Goal: Task Accomplishment & Management: Complete application form

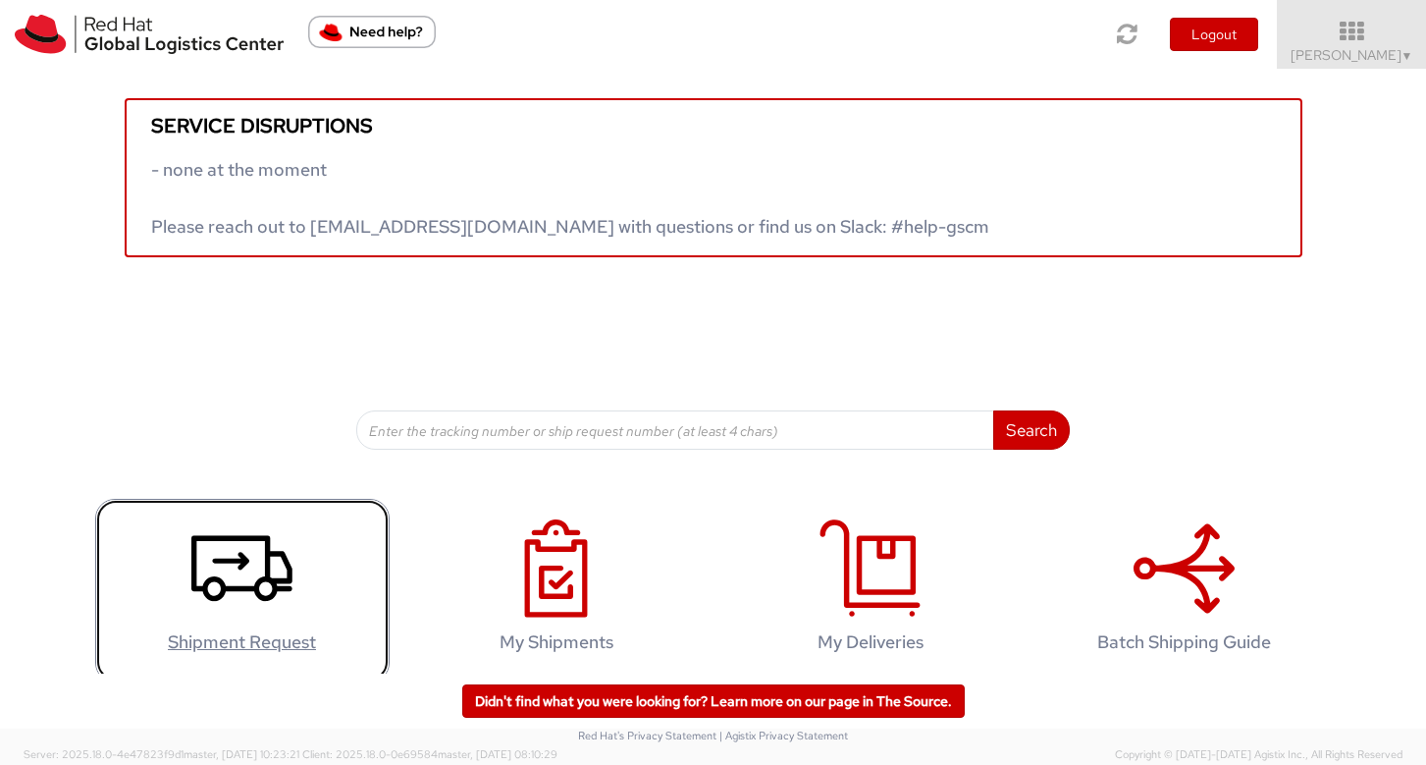
click at [288, 556] on link "Shipment Request" at bounding box center [242, 591] width 294 height 184
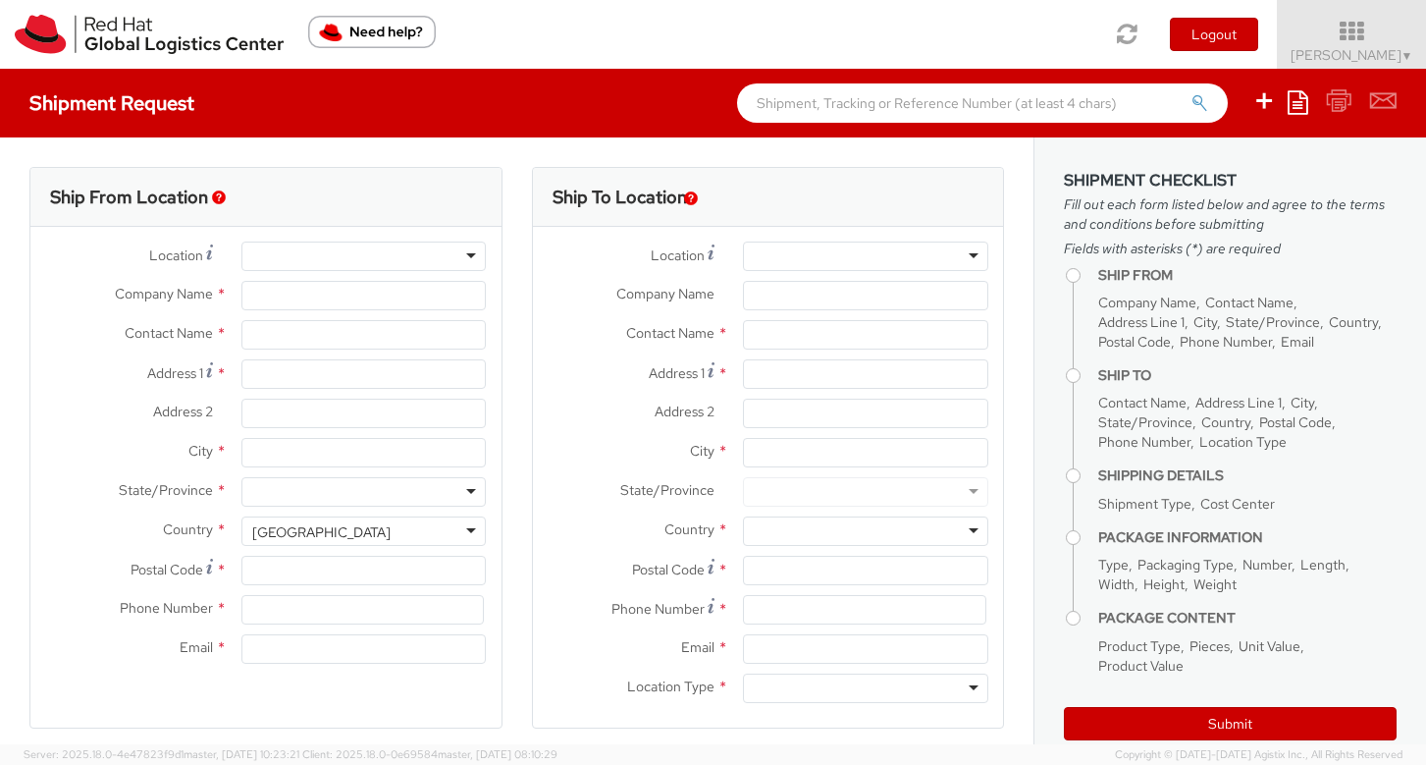
select select
select select "538"
type input "Red Hat Czech, s.r.o."
type input "[PERSON_NAME]"
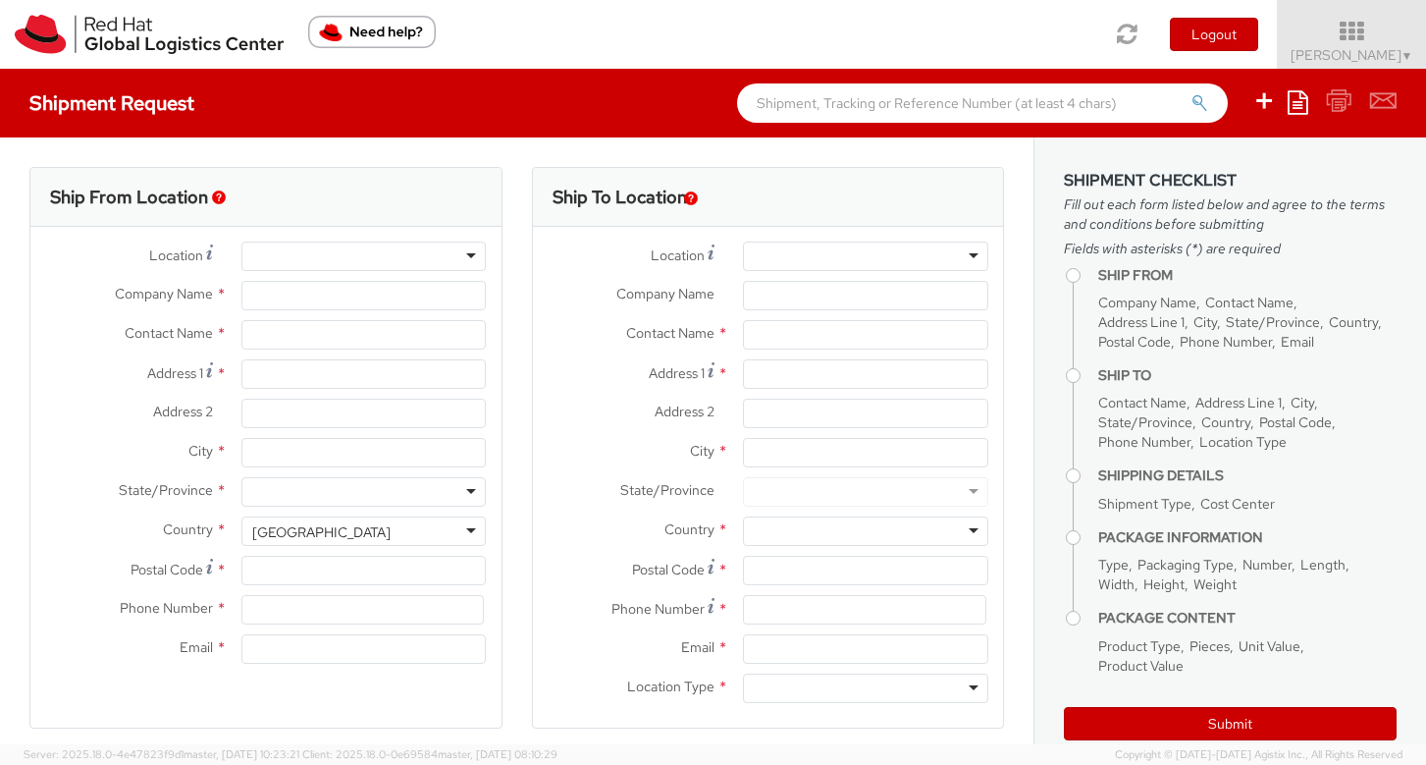
type input "Narodni 135/14"
type input "[GEOGRAPHIC_DATA] 1"
type input "[GEOGRAPHIC_DATA]"
type input "110 00"
type input "420 910 902 735"
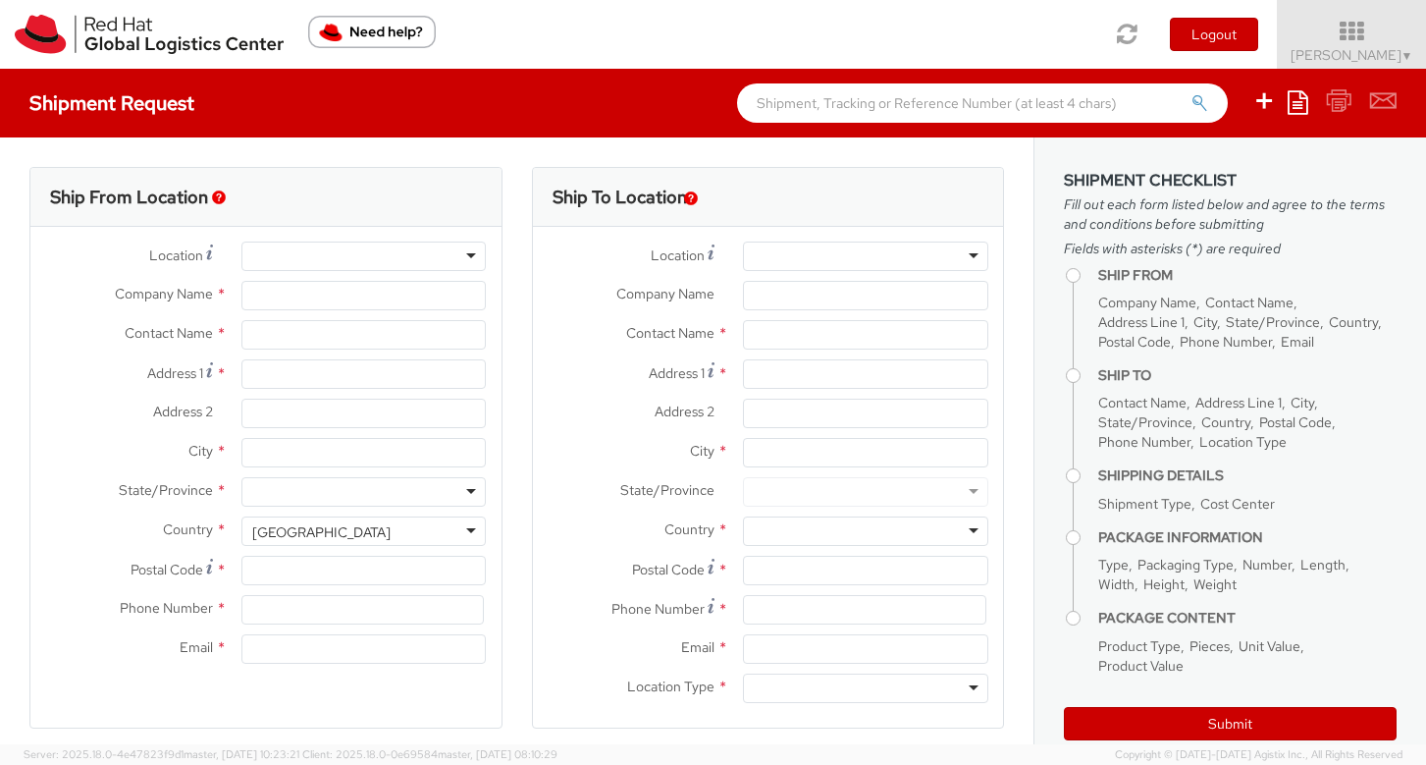
type input "[EMAIL_ADDRESS][DOMAIN_NAME]"
select select "CM"
select select "KGS"
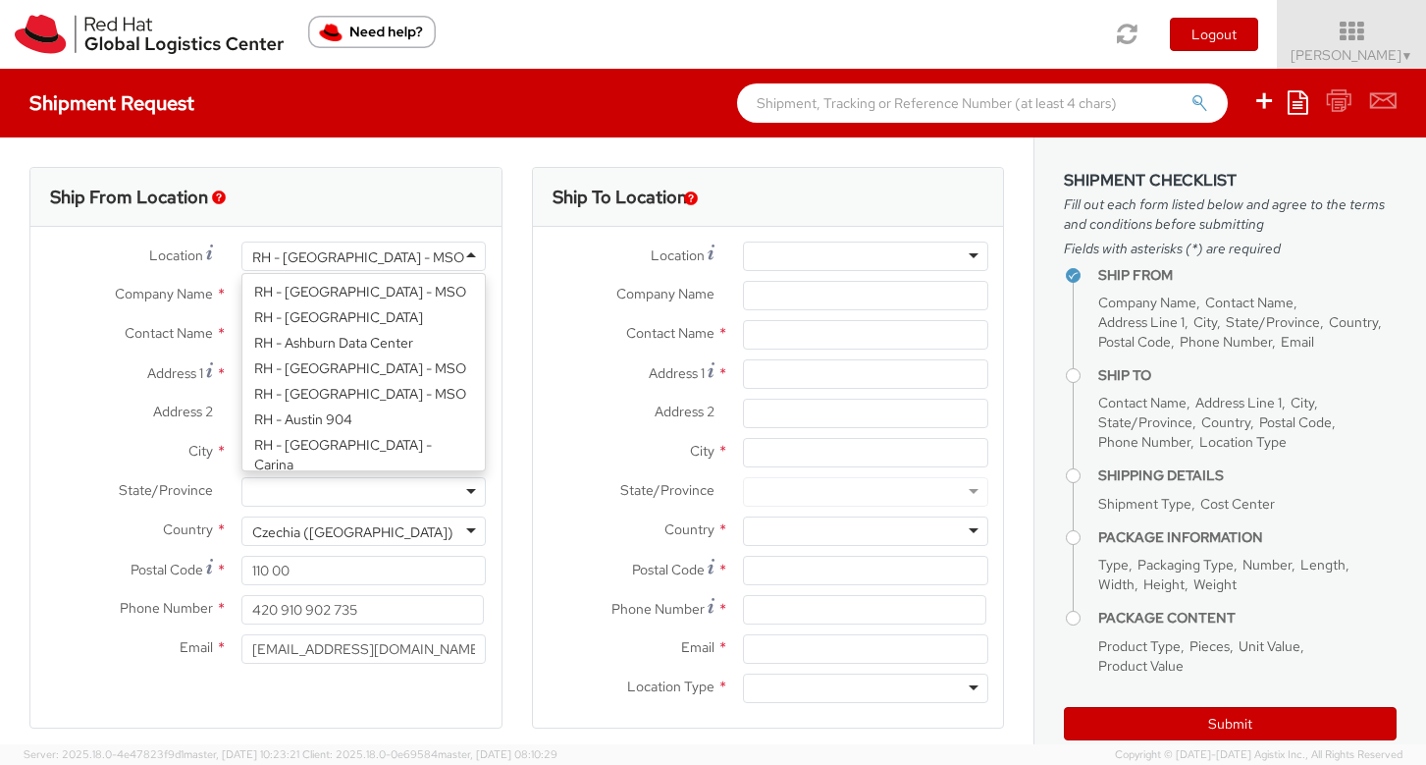
click at [469, 255] on div "RH - [GEOGRAPHIC_DATA] - MSO" at bounding box center [363, 255] width 245 height 29
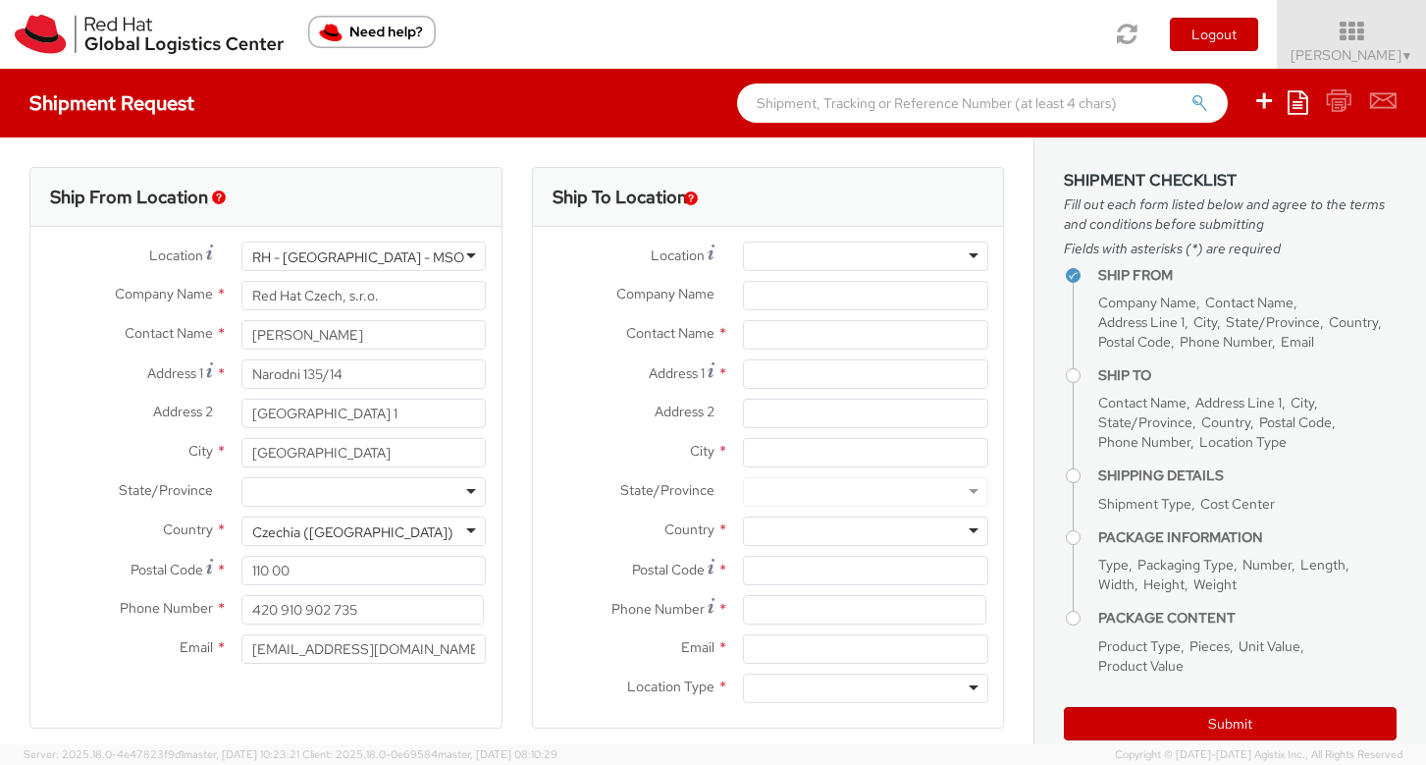
click at [324, 259] on div "RH - [GEOGRAPHIC_DATA] - MSO" at bounding box center [358, 257] width 212 height 20
click at [458, 261] on div "RH - [GEOGRAPHIC_DATA] - MSO" at bounding box center [363, 255] width 245 height 29
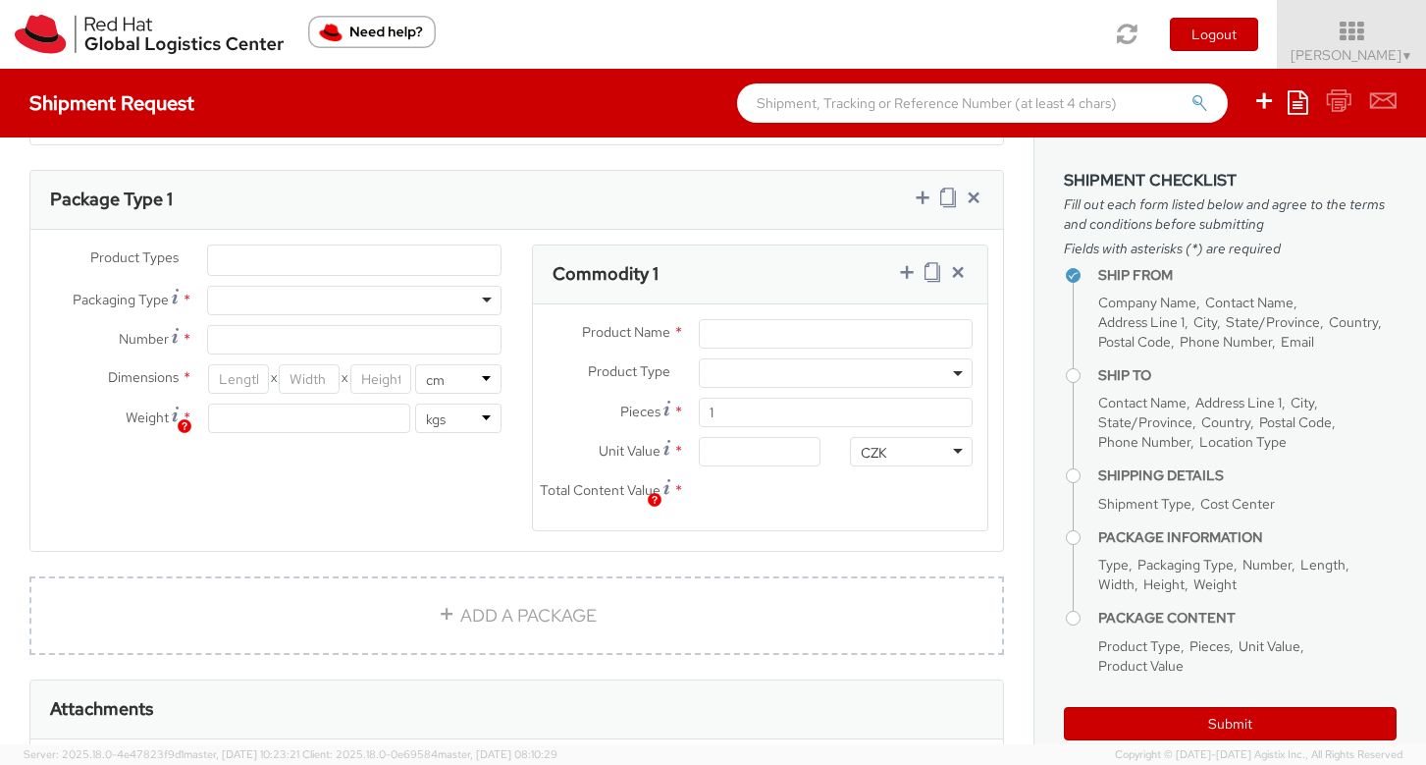
scroll to position [0, 0]
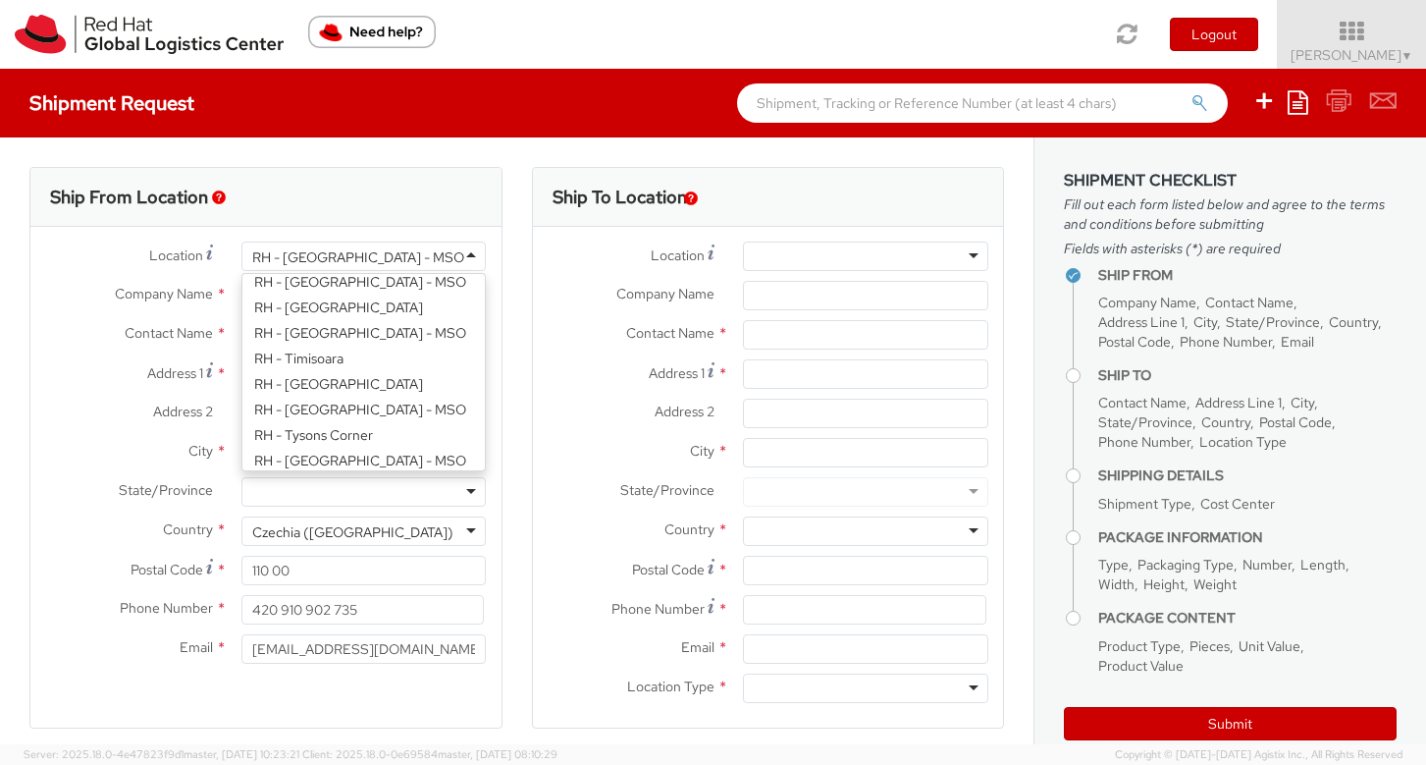
click at [220, 200] on img "button" at bounding box center [219, 197] width 14 height 14
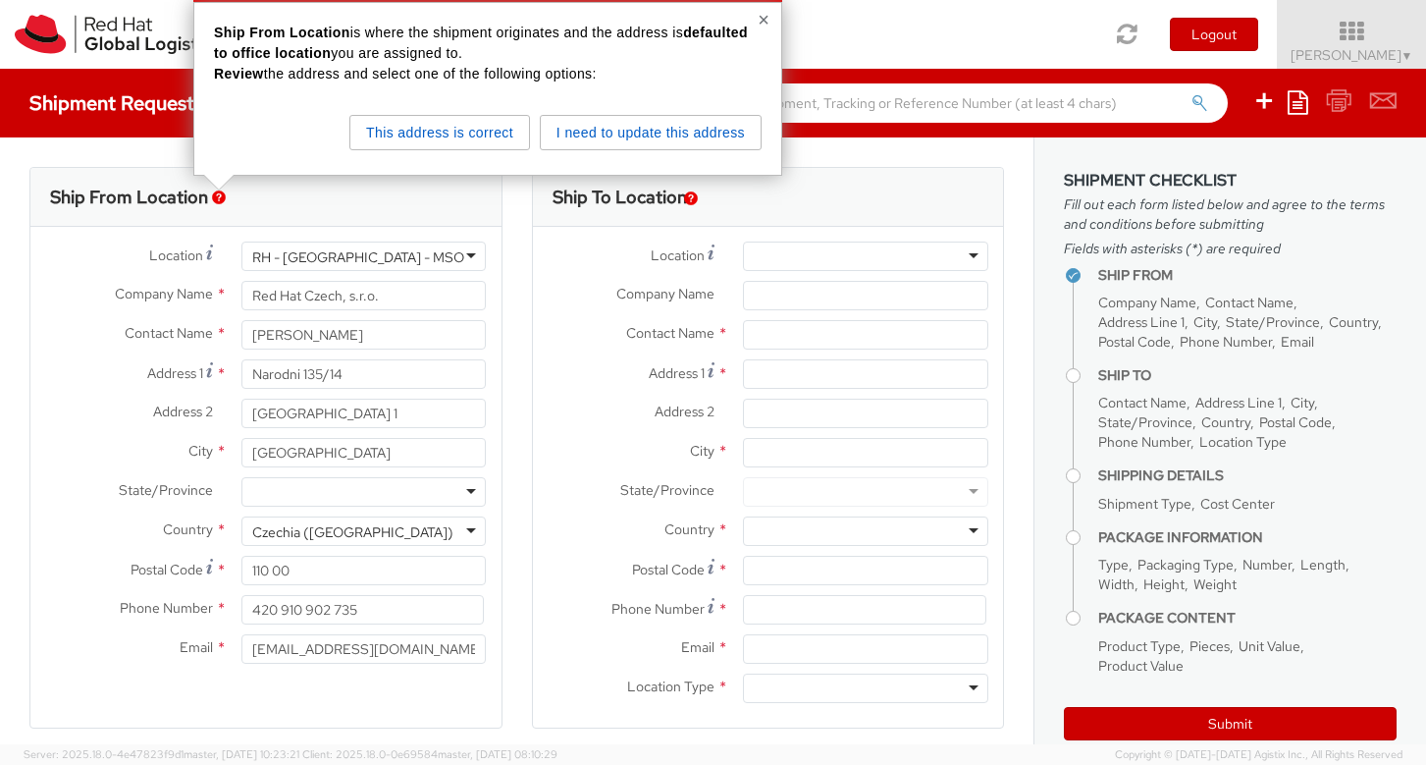
click at [766, 22] on button "×" at bounding box center [764, 20] width 12 height 20
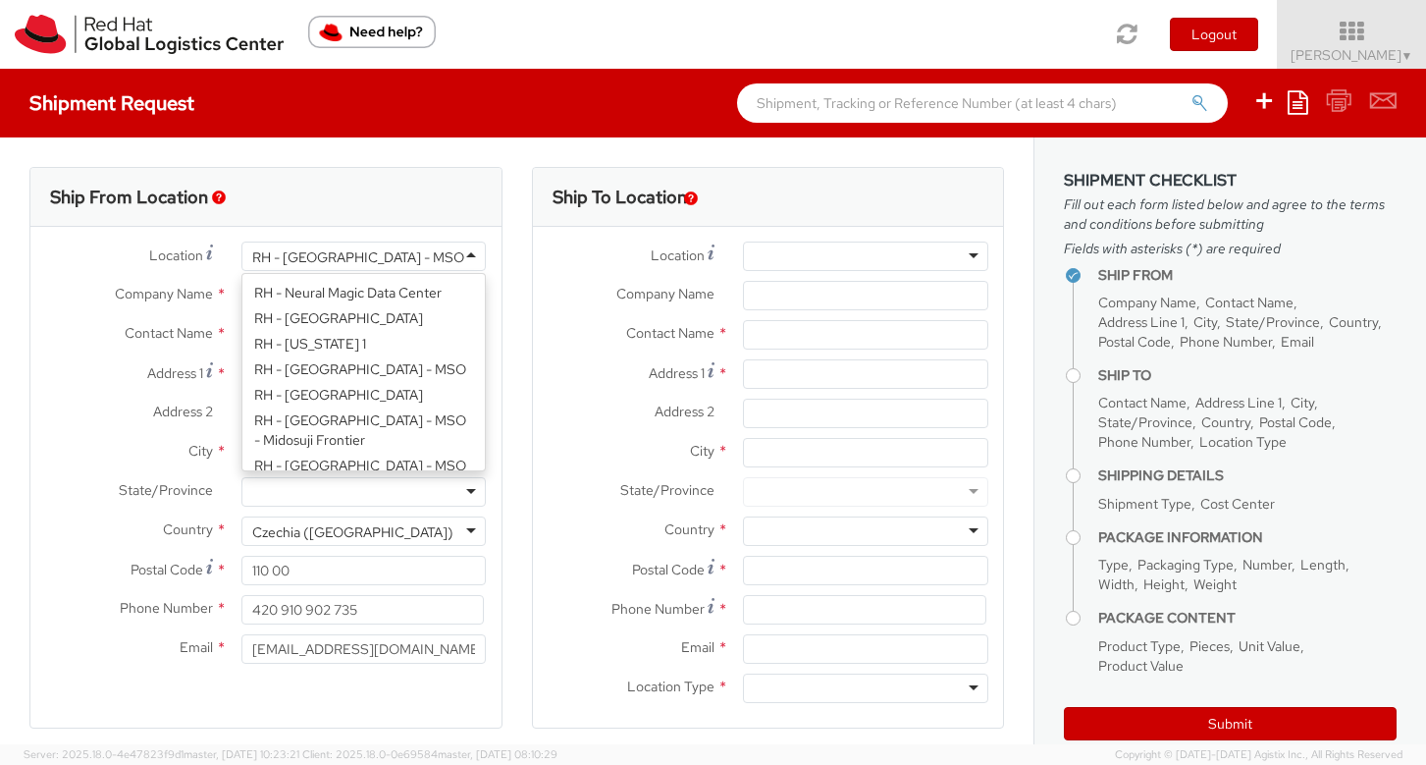
click at [460, 259] on div "RH - [GEOGRAPHIC_DATA] - MSO" at bounding box center [363, 255] width 245 height 29
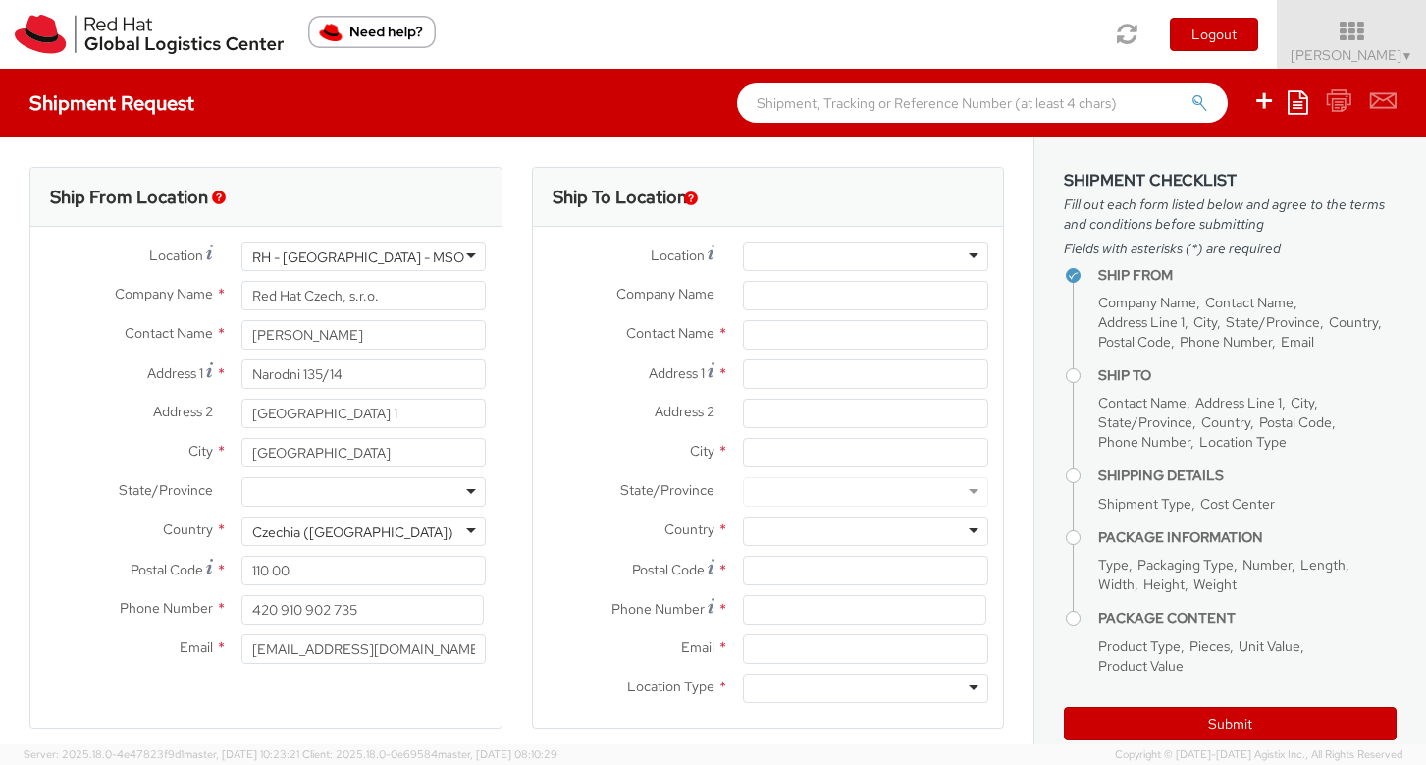
click at [304, 200] on div "Ship From Location" at bounding box center [265, 197] width 471 height 59
click at [366, 295] on input "Red Hat Czech, s.r.o." at bounding box center [363, 295] width 245 height 29
click at [365, 295] on input "Red Hat Czech, s.r.o." at bounding box center [363, 295] width 245 height 29
drag, startPoint x: 383, startPoint y: 296, endPoint x: 225, endPoint y: 281, distance: 158.8
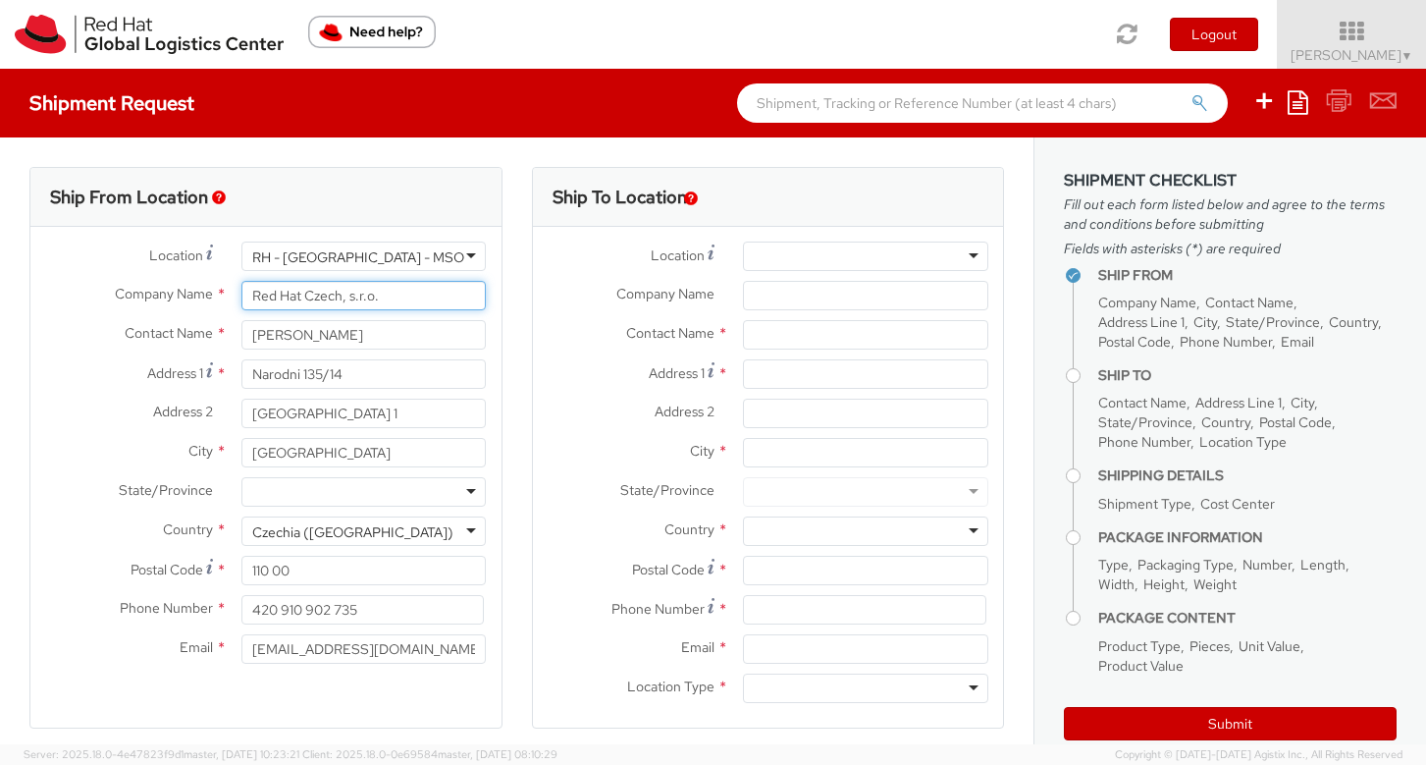
click at [227, 281] on div "Red Hat Czech, s.r.o." at bounding box center [364, 295] width 275 height 29
click at [416, 255] on div "RH - [GEOGRAPHIC_DATA] - MSO" at bounding box center [363, 255] width 245 height 29
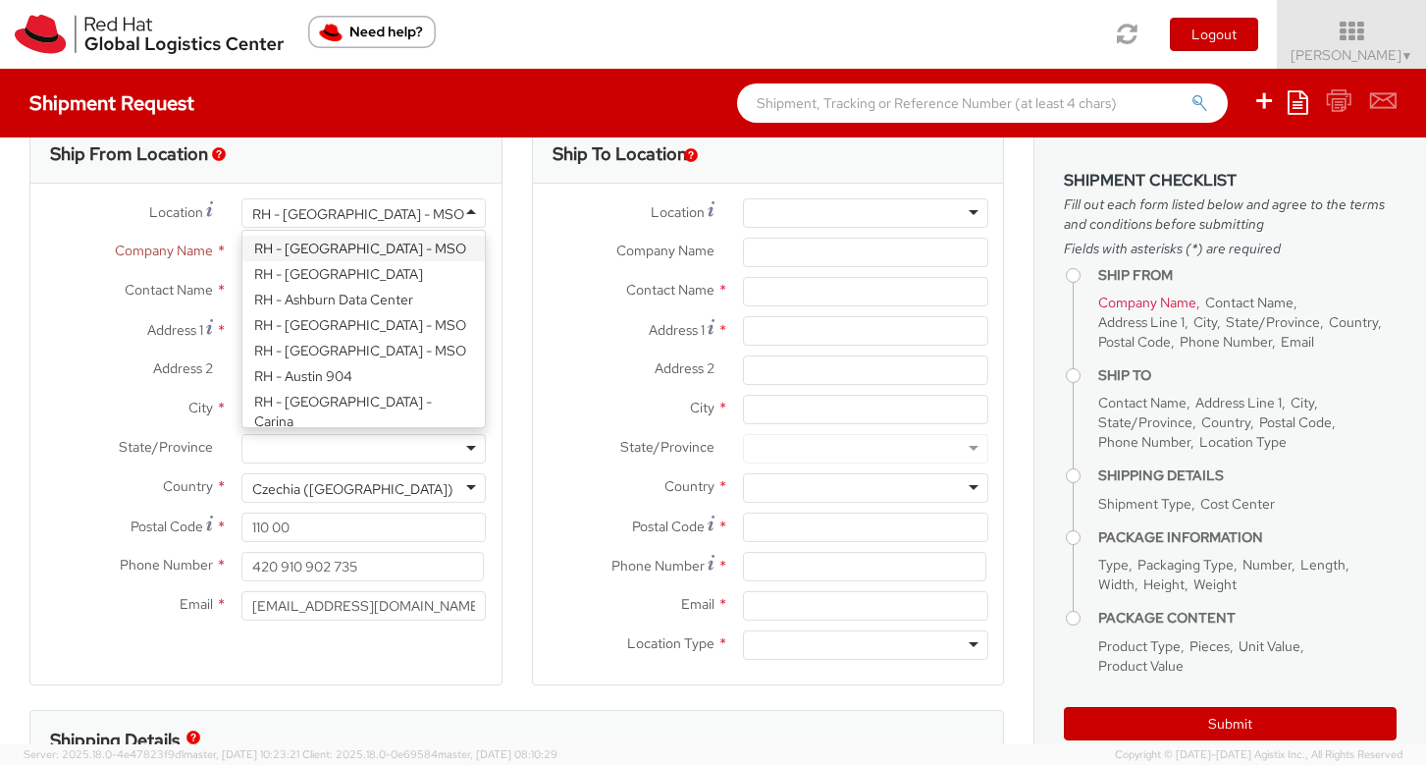
click at [389, 28] on img "Need help?" at bounding box center [372, 32] width 128 height 32
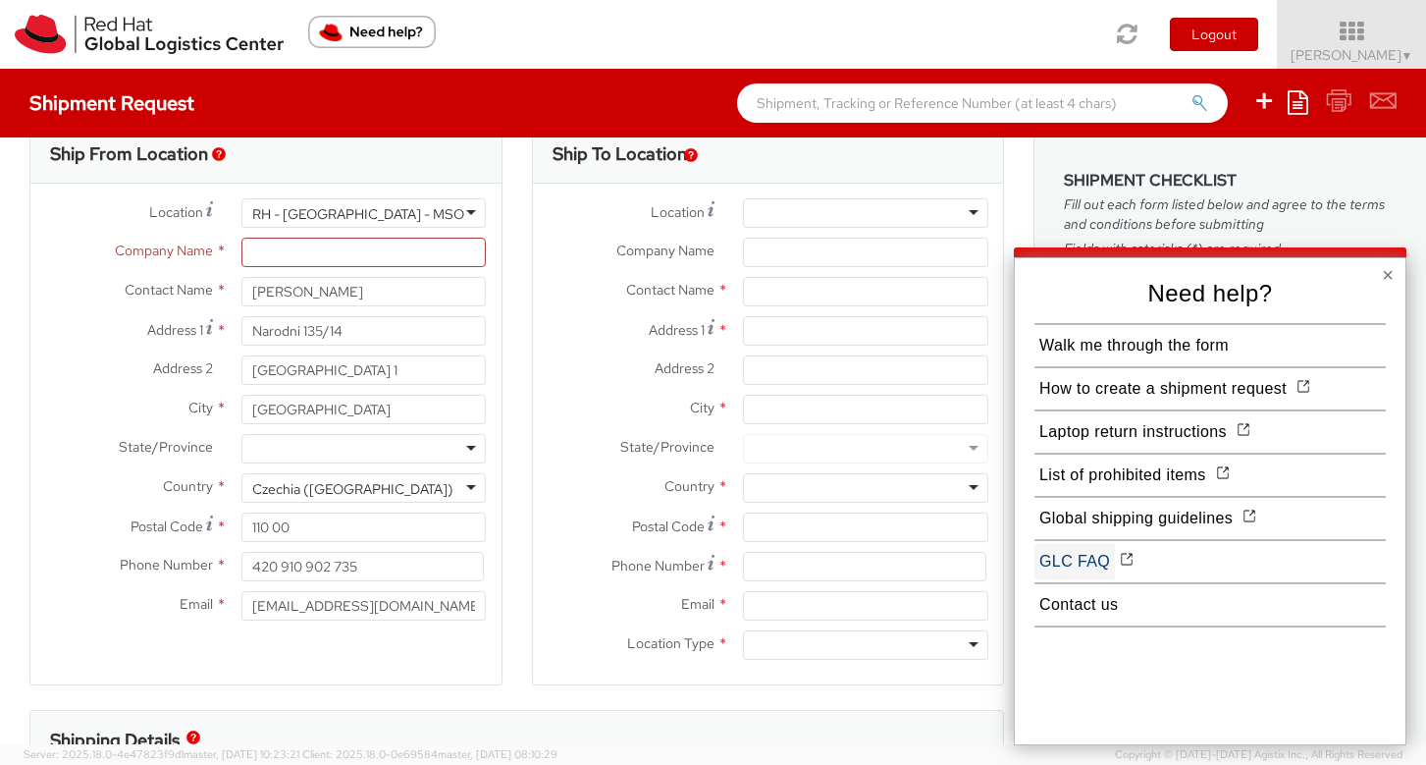
click at [1087, 556] on button "GLC FAQ" at bounding box center [1074, 561] width 80 height 35
click at [1087, 604] on button "Contact us" at bounding box center [1078, 604] width 88 height 35
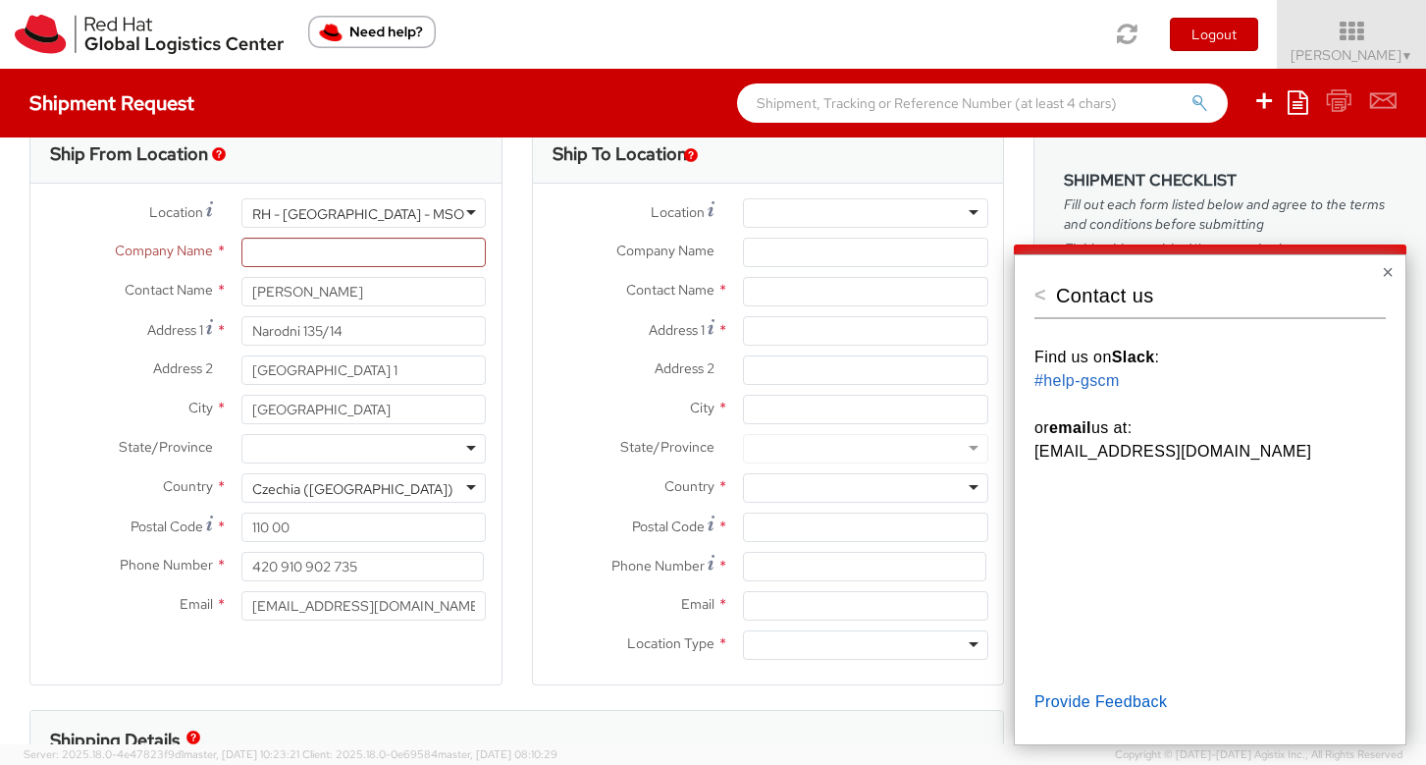
click at [1085, 448] on p "[EMAIL_ADDRESS][DOMAIN_NAME]" at bounding box center [1209, 452] width 351 height 24
copy p "[EMAIL_ADDRESS][DOMAIN_NAME]"
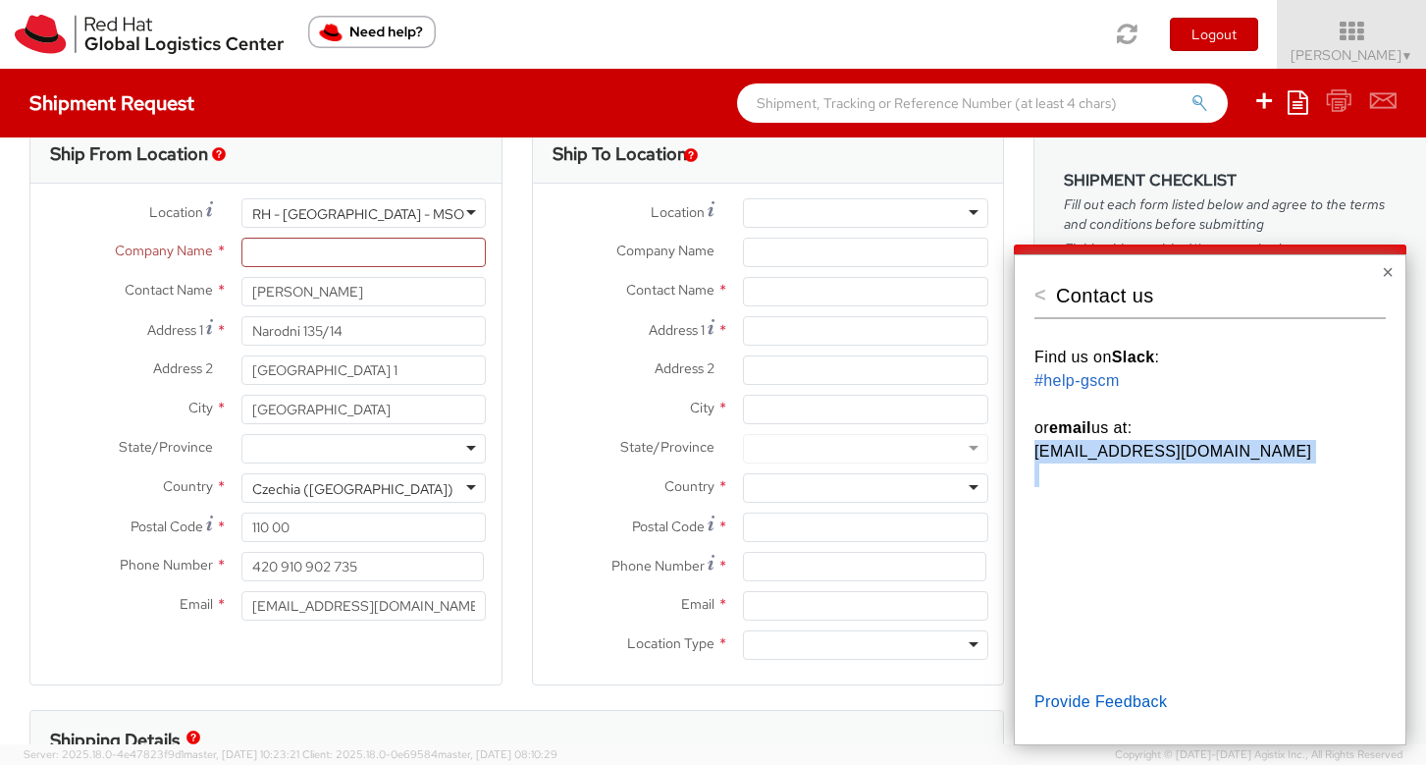
click at [217, 153] on img "button" at bounding box center [219, 154] width 14 height 14
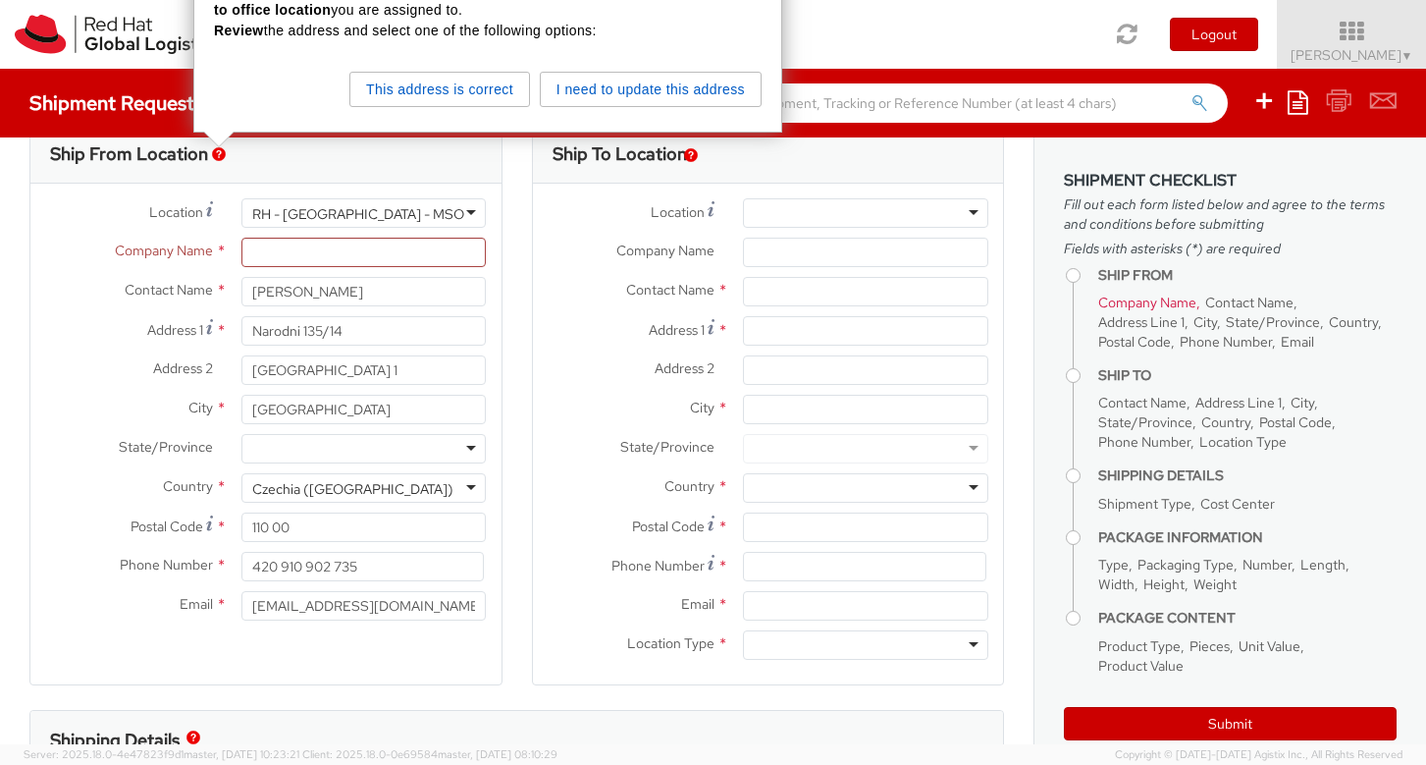
click at [648, 81] on button "I need to update this address" at bounding box center [651, 89] width 222 height 35
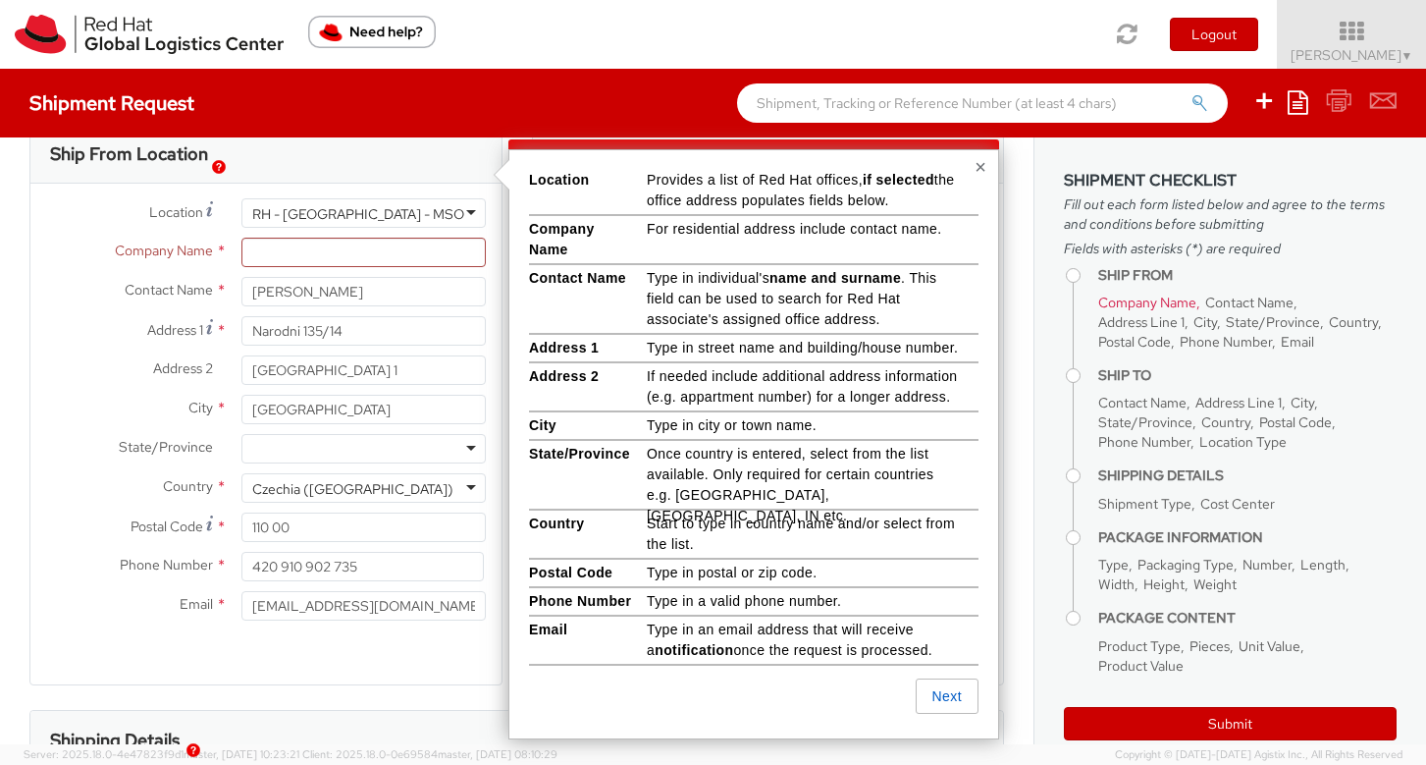
scroll to position [30, 0]
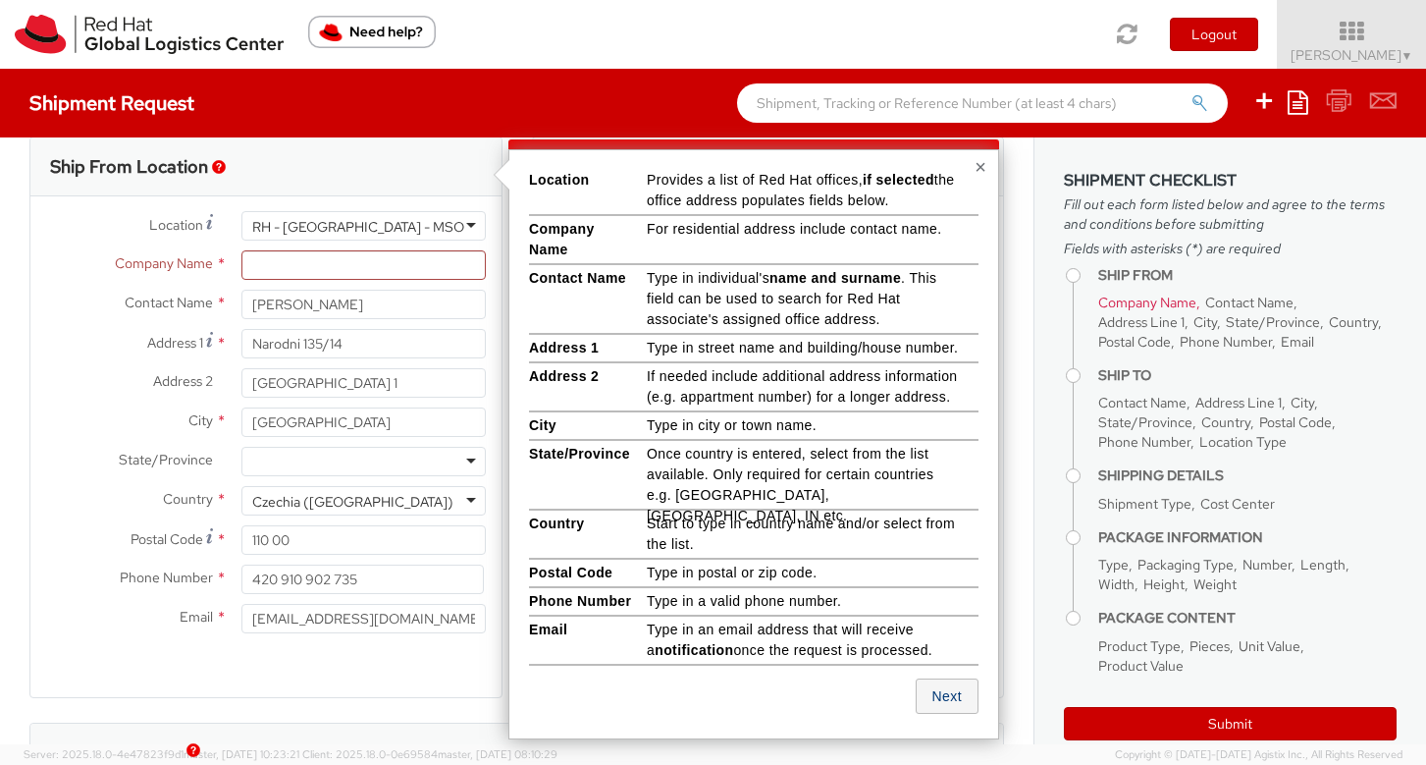
click at [959, 703] on button "Next" at bounding box center [947, 695] width 63 height 35
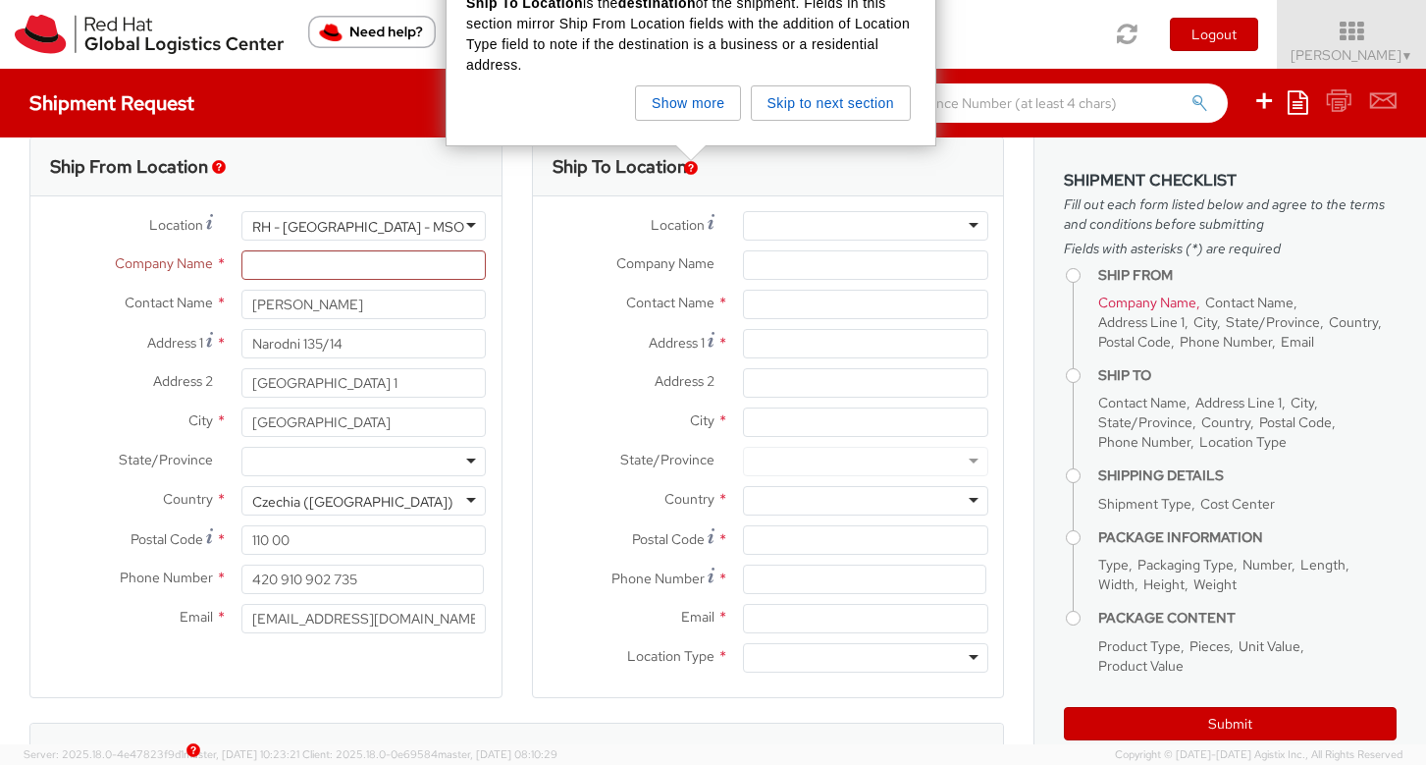
click at [223, 168] on img "button" at bounding box center [219, 167] width 14 height 14
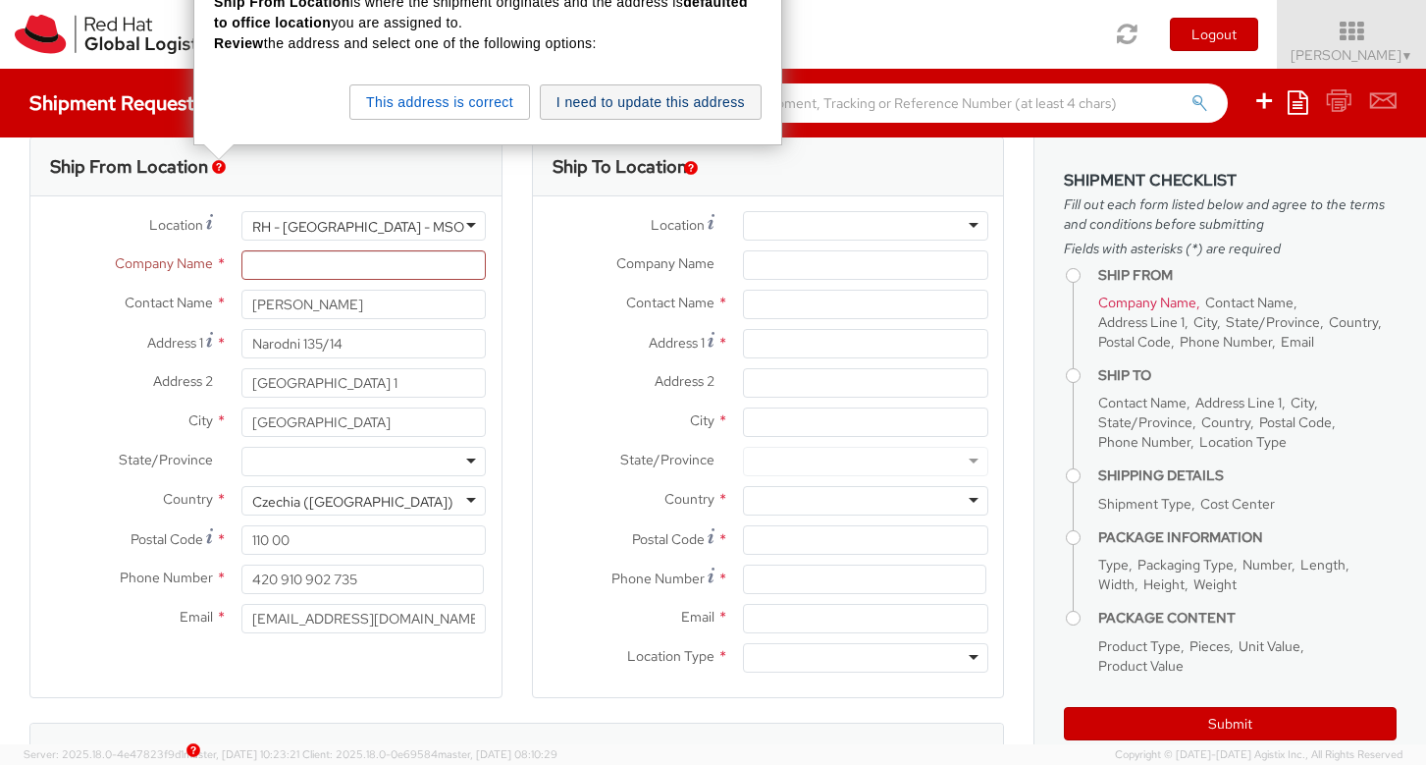
click at [635, 110] on button "I need to update this address" at bounding box center [651, 101] width 222 height 35
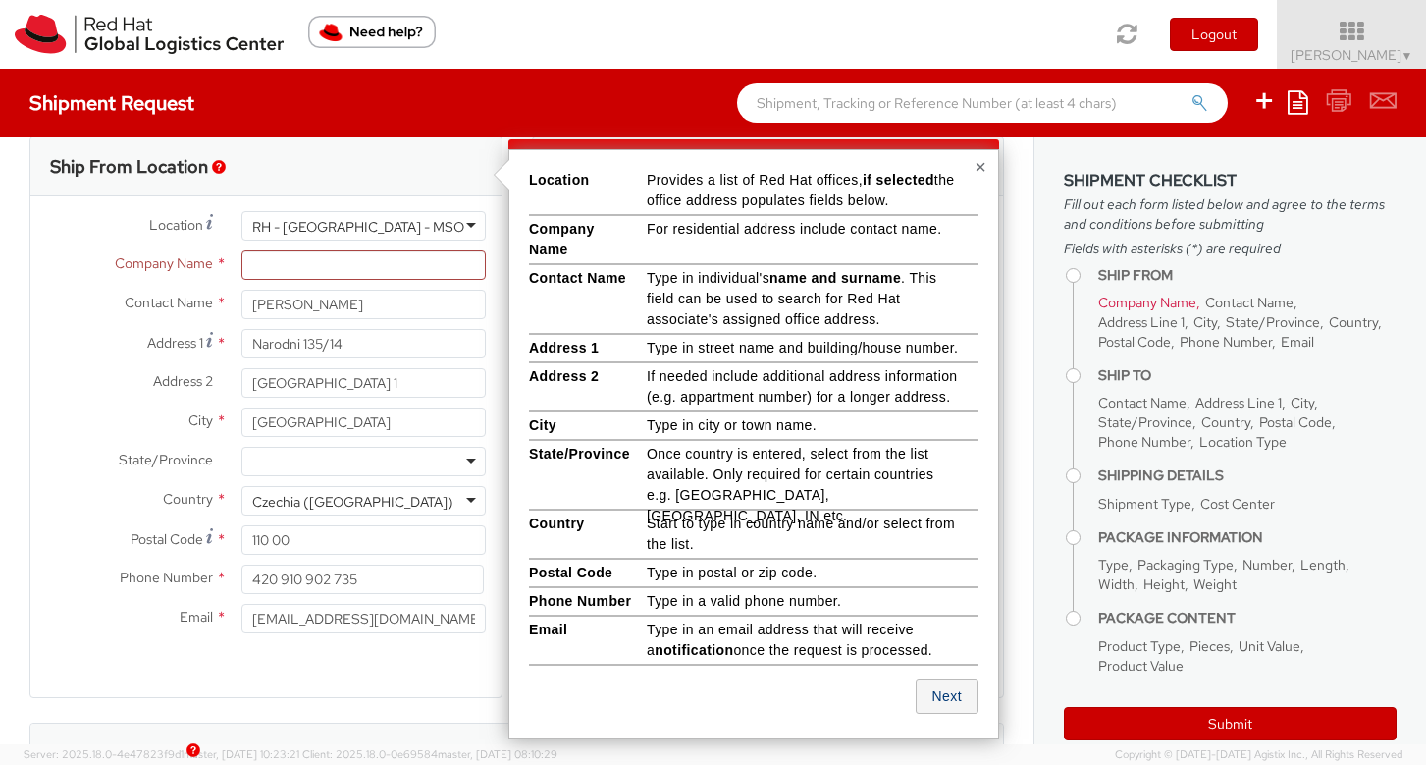
click at [929, 692] on button "Next" at bounding box center [947, 695] width 63 height 35
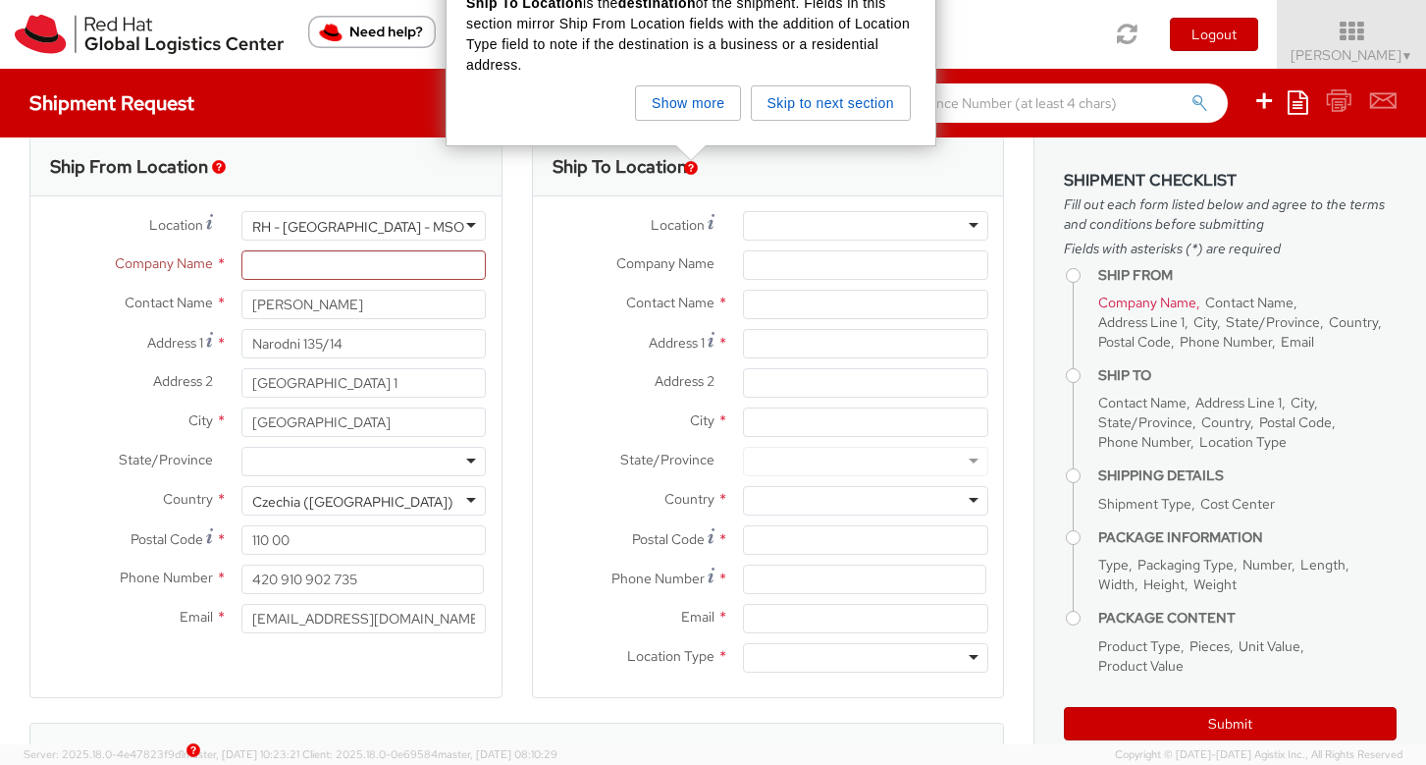
click at [428, 227] on div "RH - [GEOGRAPHIC_DATA] - MSO" at bounding box center [363, 225] width 245 height 29
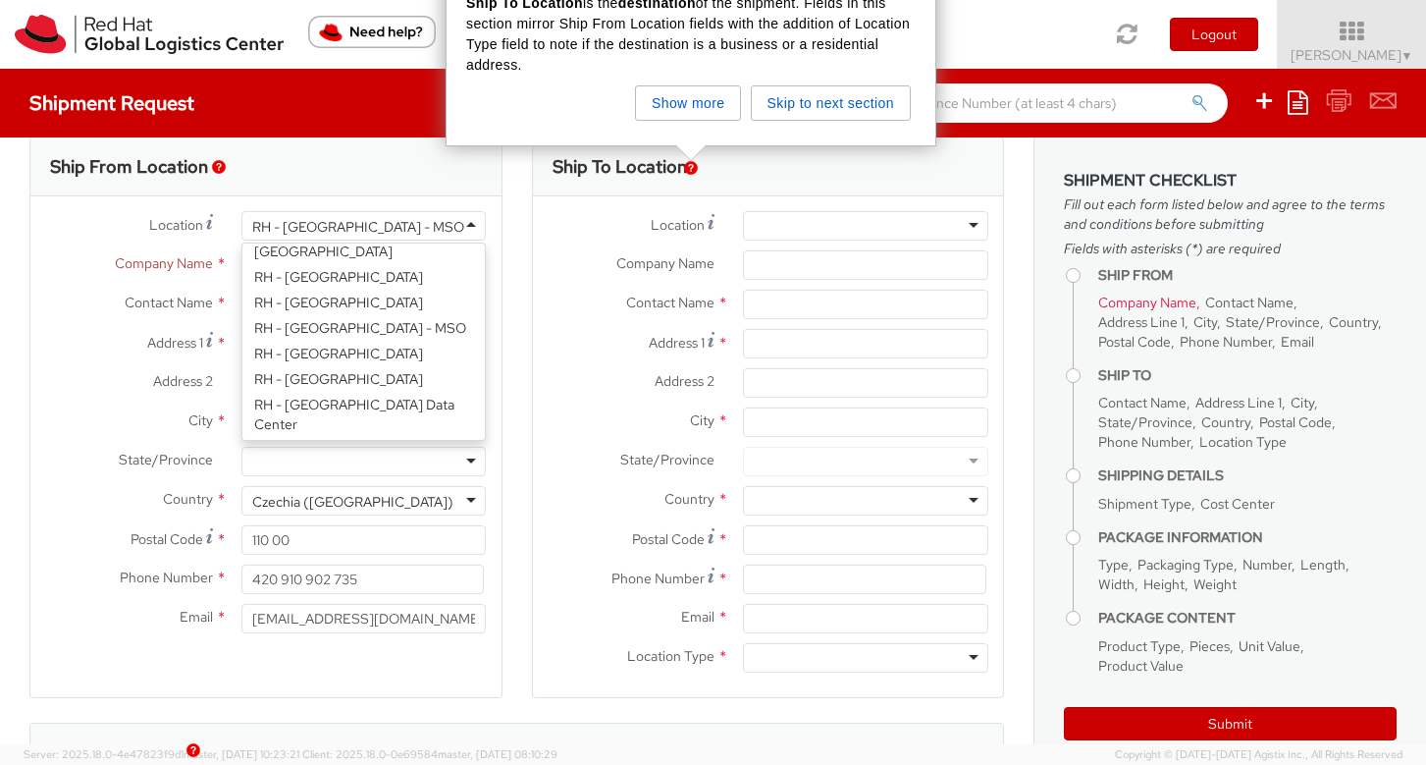
scroll to position [3478, 0]
click at [176, 259] on span "Company Name" at bounding box center [164, 263] width 98 height 18
click at [241, 259] on input "Company Name *" at bounding box center [363, 264] width 245 height 29
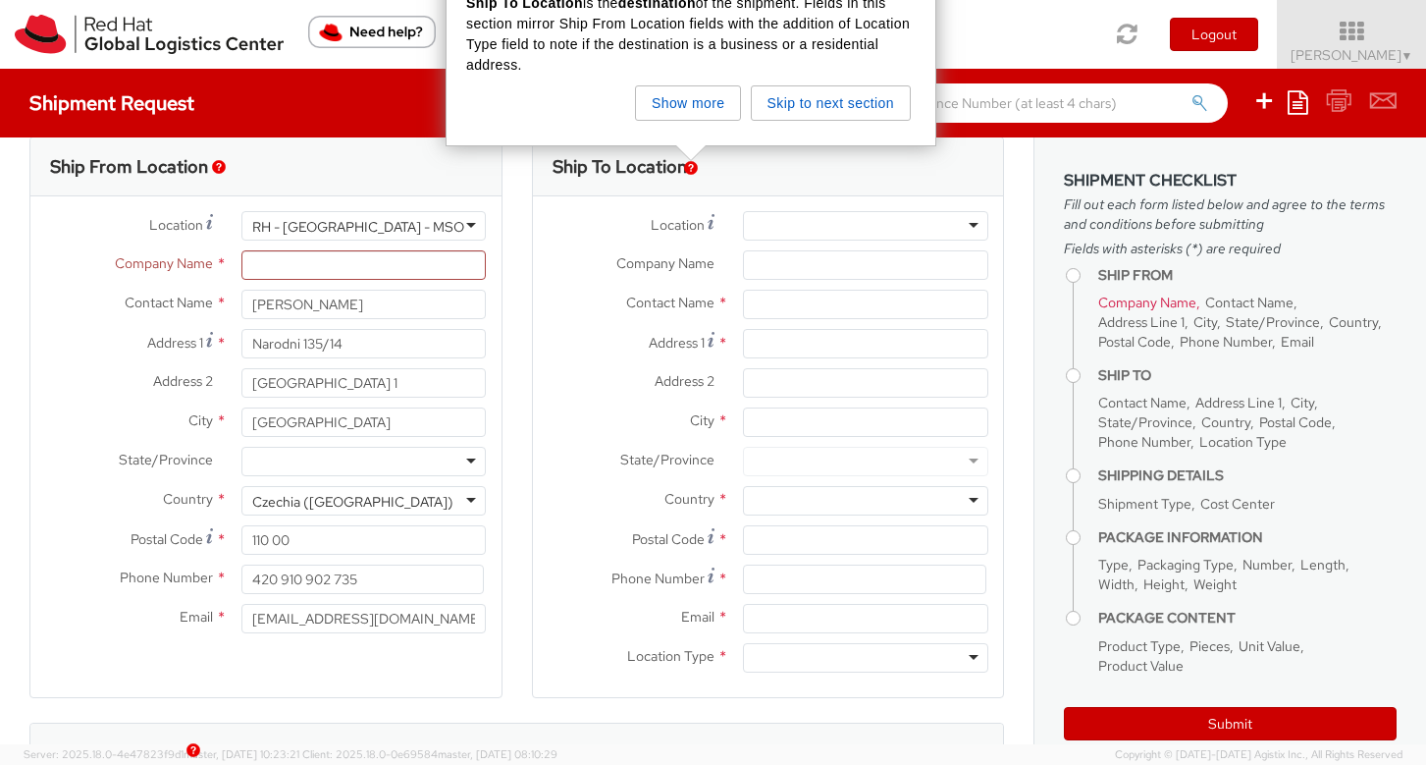
click at [218, 164] on img "button" at bounding box center [219, 167] width 14 height 14
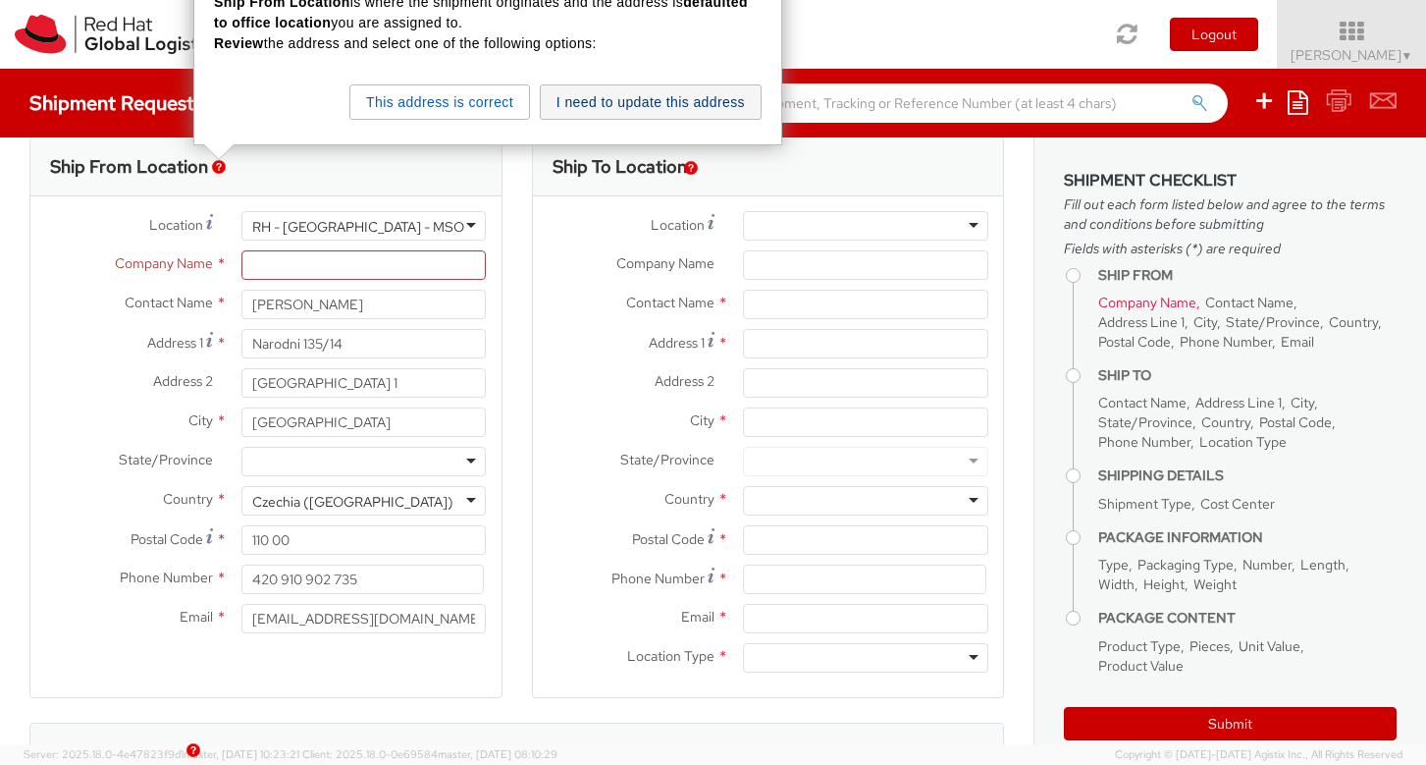
click at [595, 108] on button "I need to update this address" at bounding box center [651, 101] width 222 height 35
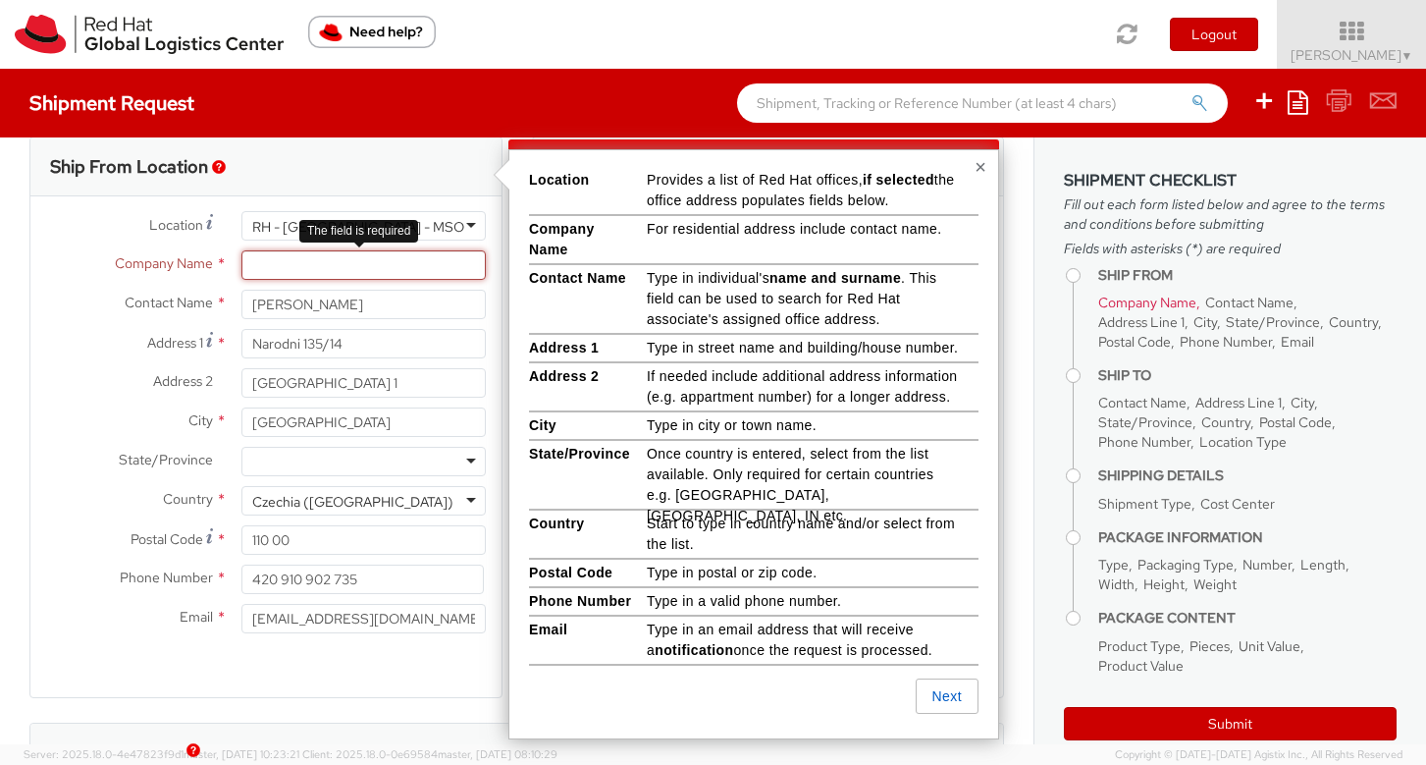
click at [349, 264] on input "Company Name *" at bounding box center [363, 264] width 245 height 29
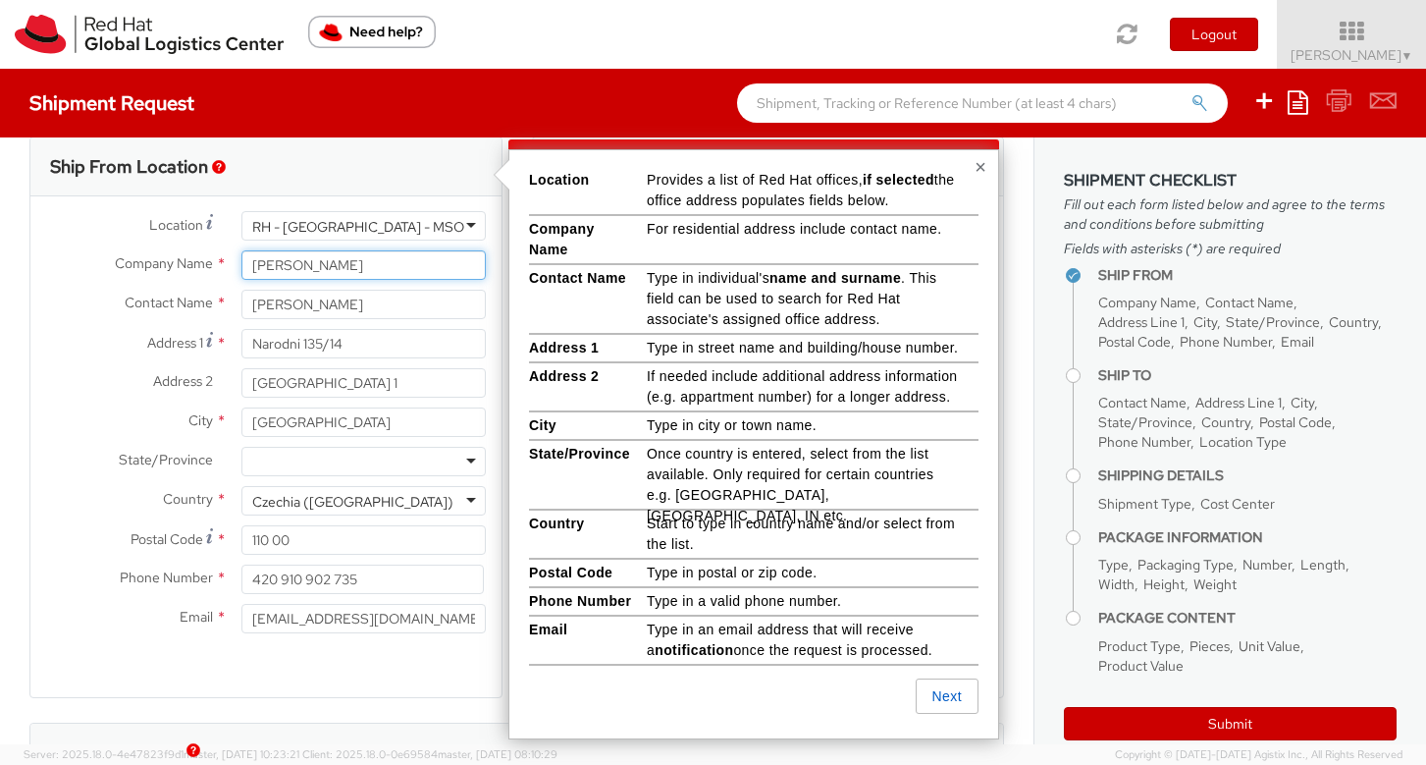
type input "[PERSON_NAME]"
click at [309, 347] on input "Narodni 135/14" at bounding box center [363, 343] width 245 height 29
click at [308, 347] on input "Narodni 135/14" at bounding box center [363, 343] width 245 height 29
paste input "Estr. dos [PERSON_NAME] 15, 2E"
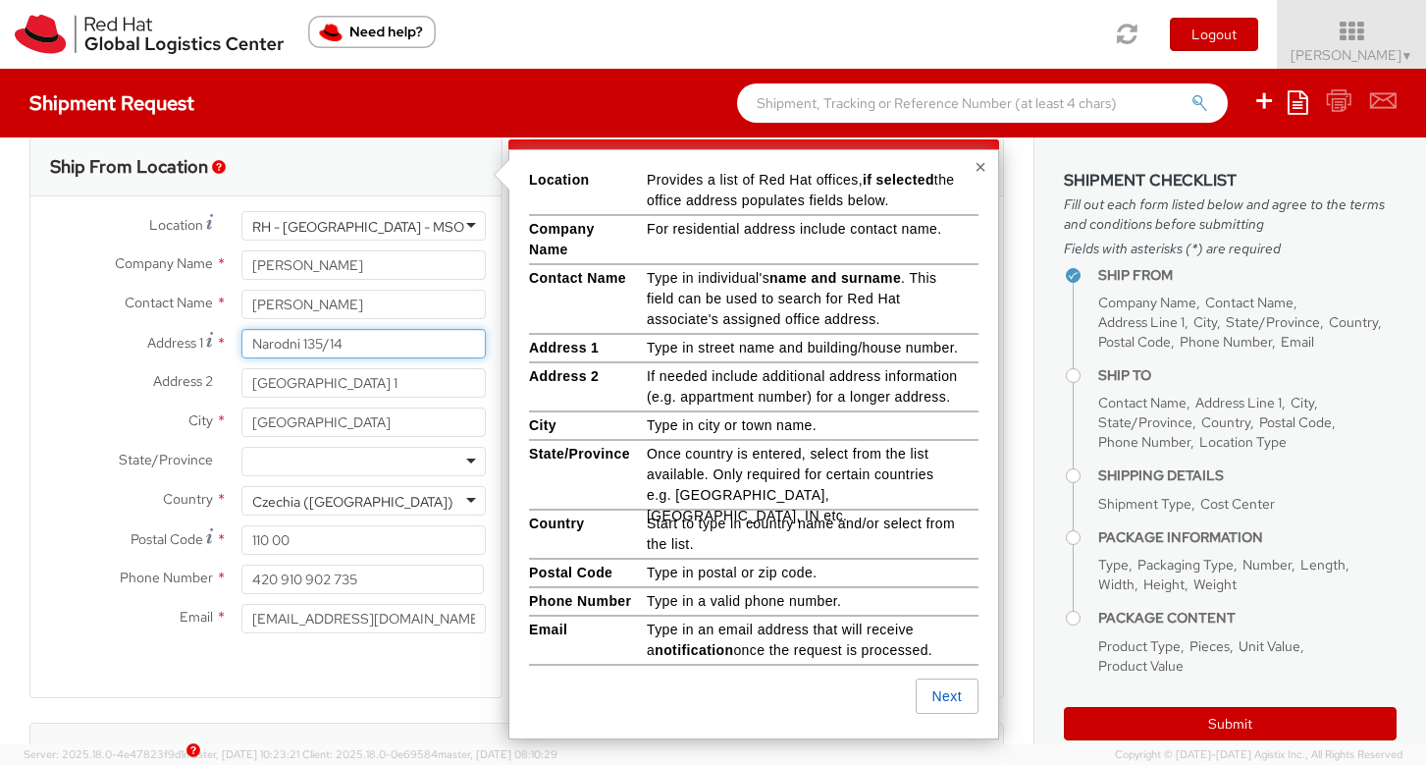
type input "Estr. dos [PERSON_NAME] 15, 2E"
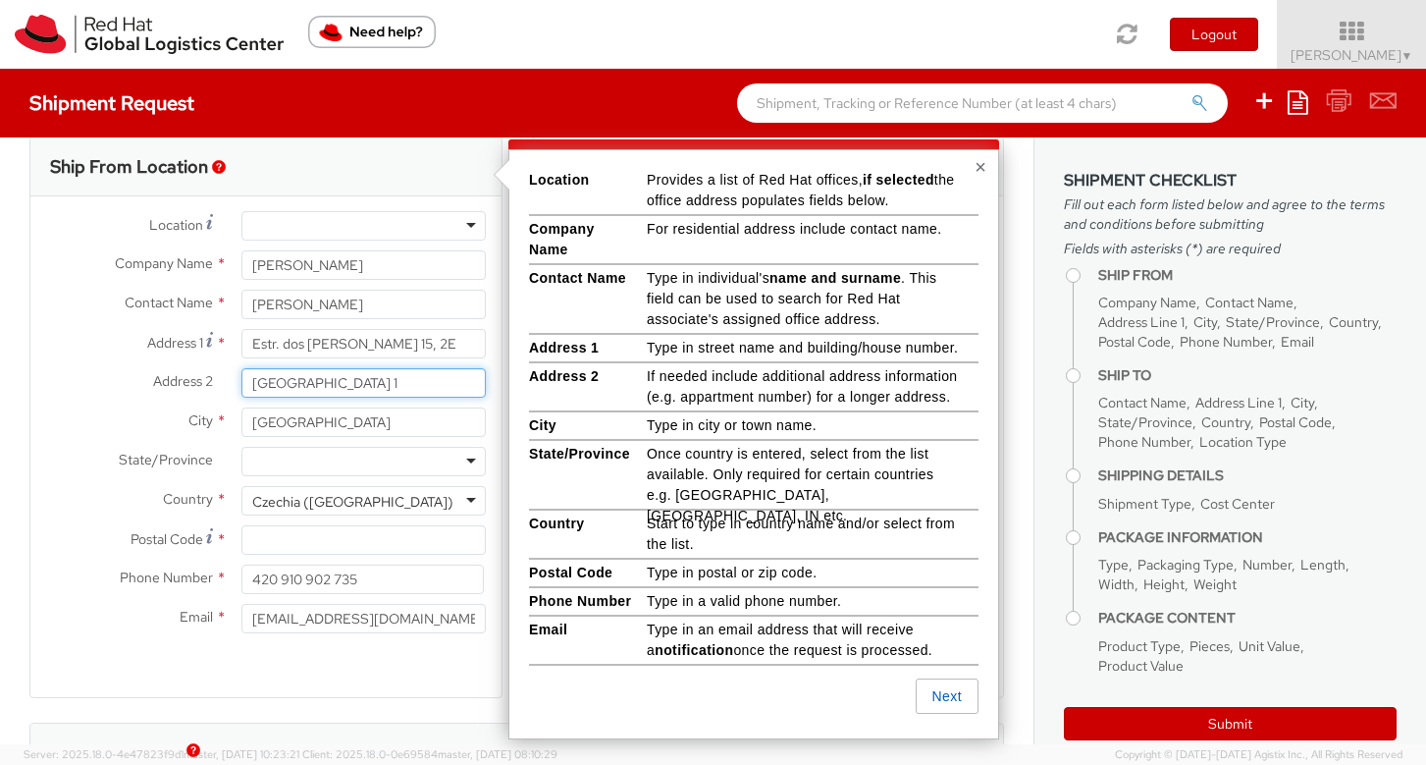
drag, startPoint x: 322, startPoint y: 384, endPoint x: 188, endPoint y: 386, distance: 133.5
click at [189, 386] on div "Address 2 * [GEOGRAPHIC_DATA] 1" at bounding box center [265, 382] width 471 height 29
type input "Peniche"
click at [281, 426] on input "[GEOGRAPHIC_DATA]" at bounding box center [363, 421] width 245 height 29
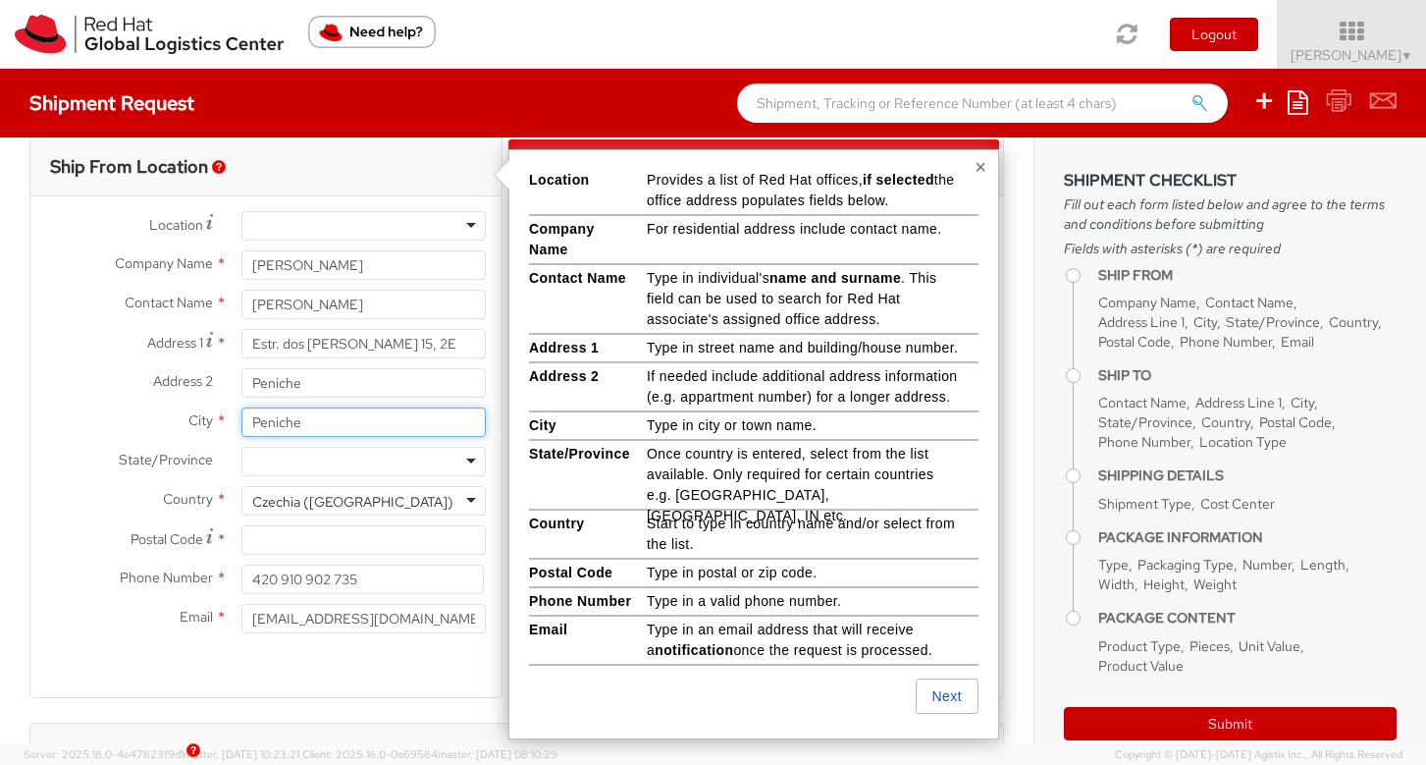
type input "Peniche"
click at [277, 381] on input "Peniche" at bounding box center [363, 382] width 245 height 29
click at [382, 503] on div "Czechia ([GEOGRAPHIC_DATA])" at bounding box center [352, 502] width 201 height 20
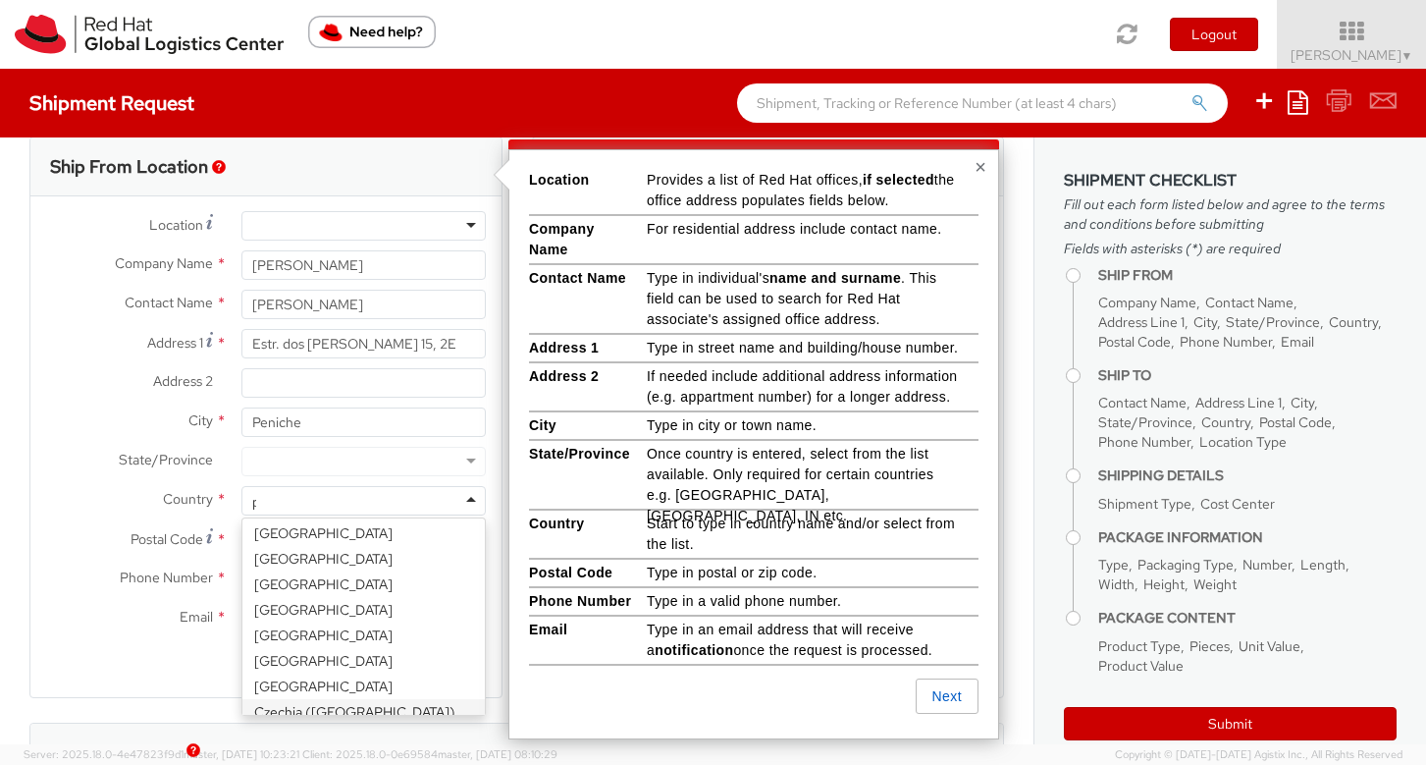
scroll to position [451, 0]
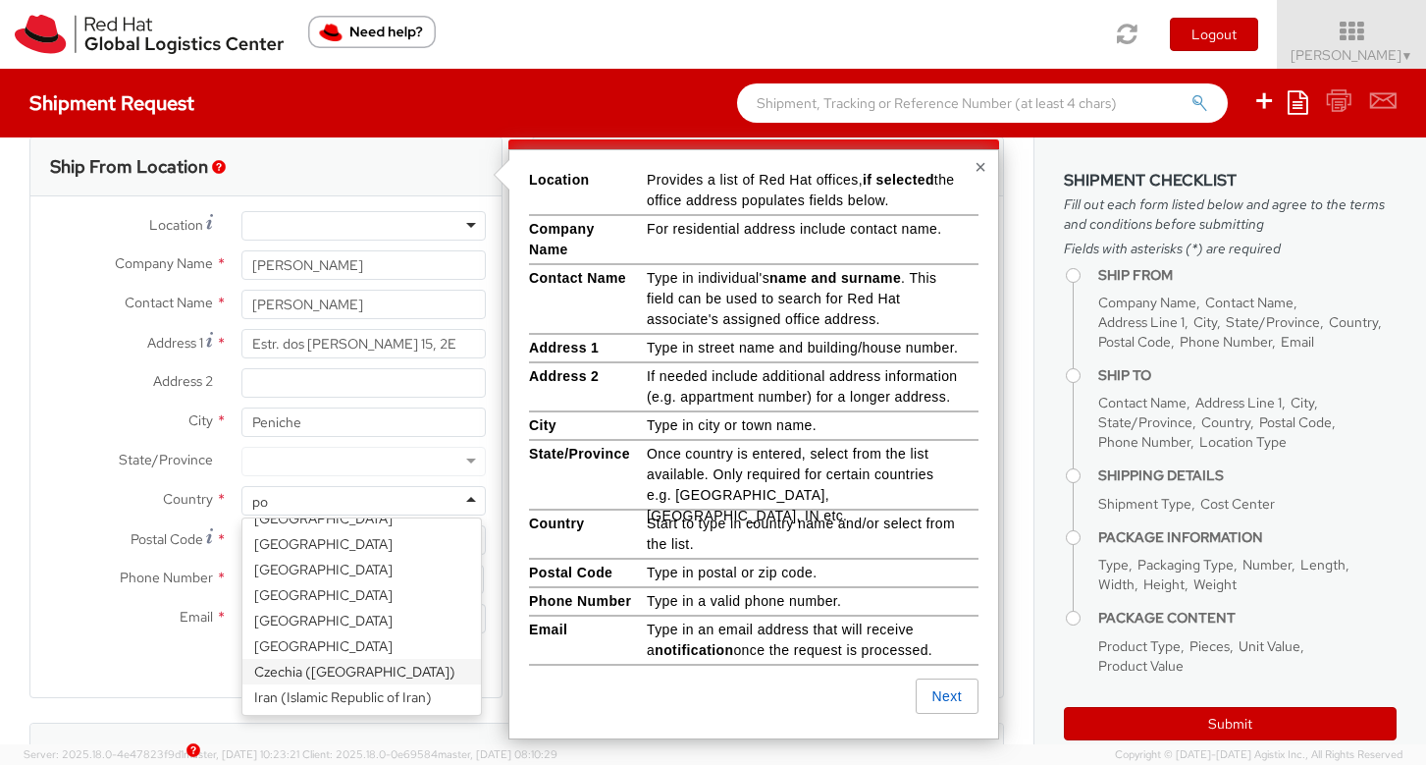
type input "por"
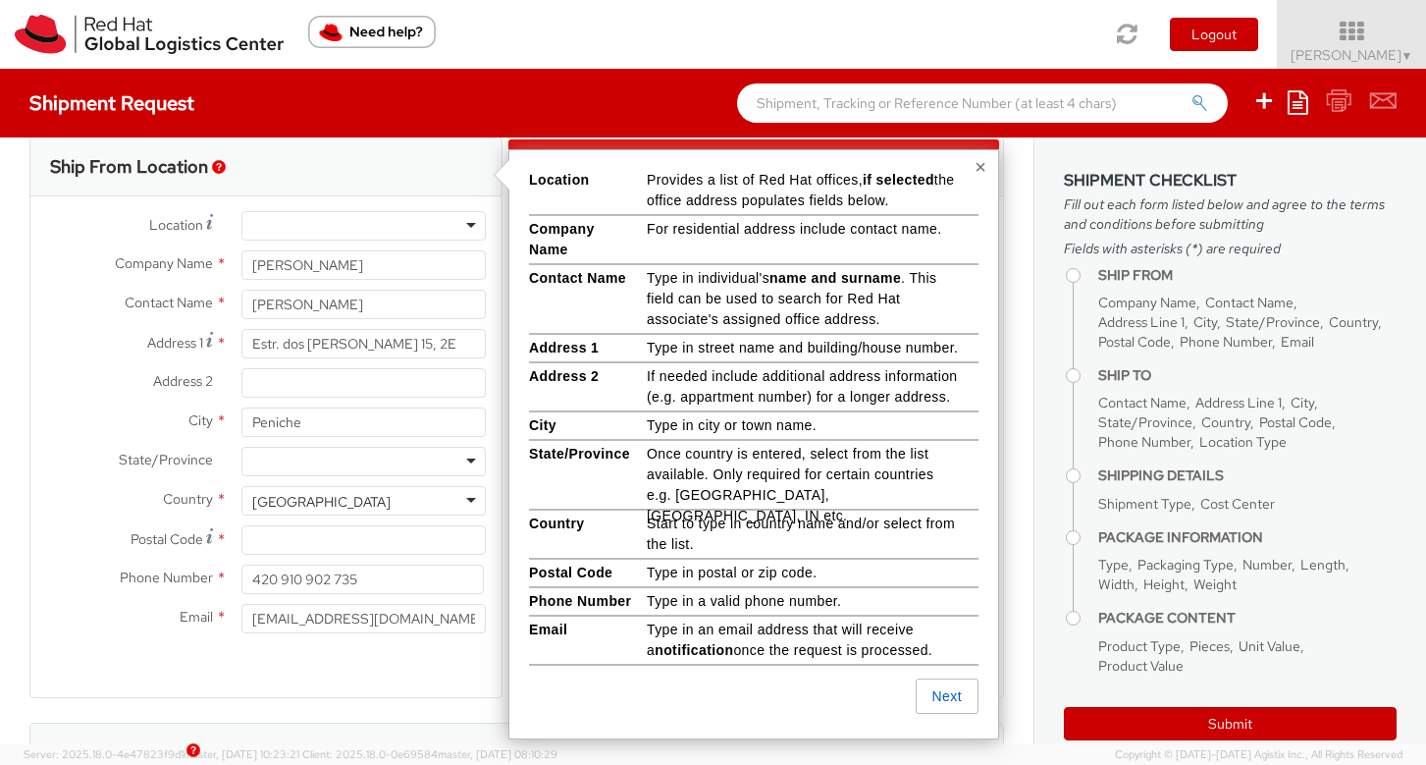
scroll to position [0, 0]
click at [292, 548] on input "Postal Code *" at bounding box center [363, 539] width 245 height 29
paste input "2520-221"
type input "2520-221"
click at [314, 573] on input "420 910 902 735" at bounding box center [362, 578] width 243 height 29
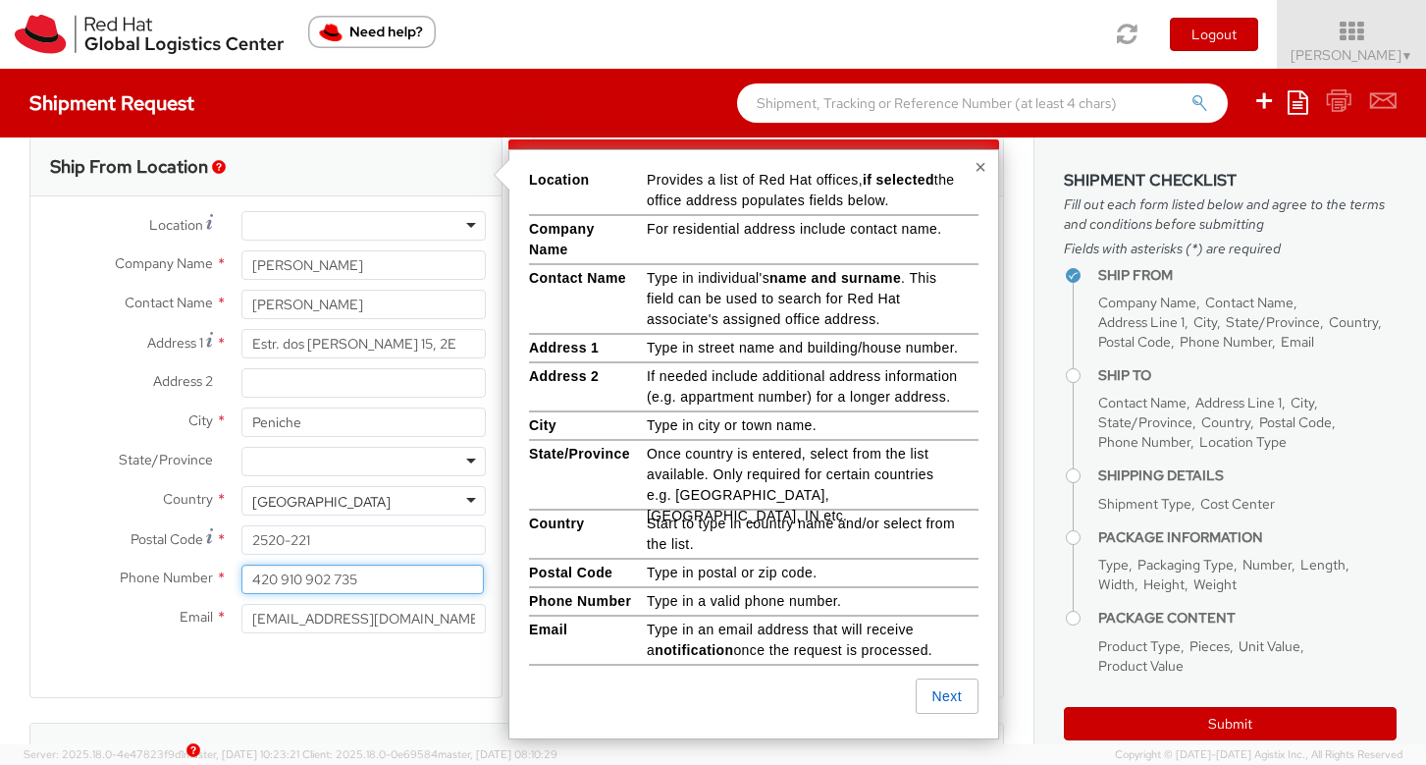
click at [312, 574] on input "420 910 902 735" at bounding box center [362, 578] width 243 height 29
click at [311, 573] on input "420 910 902 735" at bounding box center [362, 578] width 243 height 29
click at [296, 582] on input "[PHONE_NUMBER]" at bounding box center [362, 578] width 243 height 29
type input "[PHONE_NUMBER]"
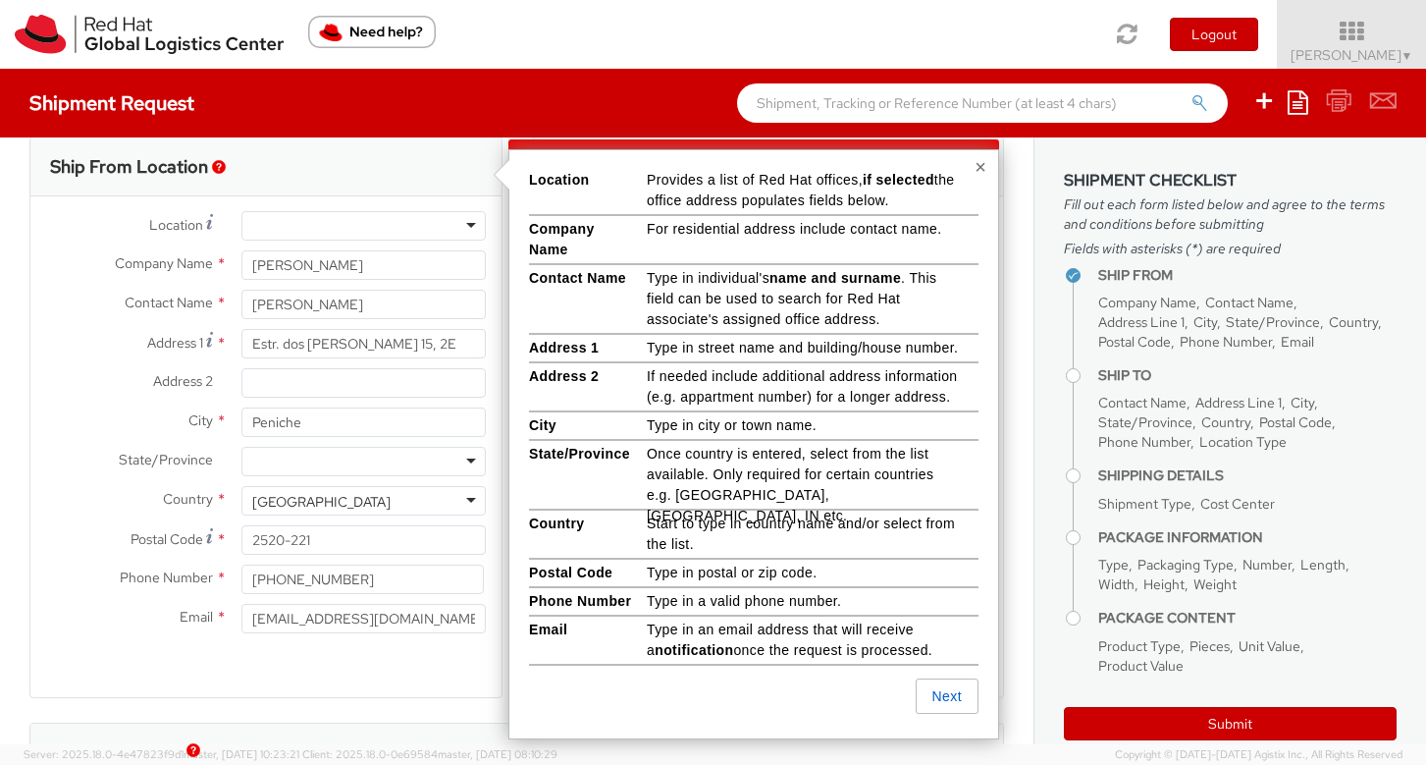
click at [394, 680] on div "Ship From Location Location * [GEOGRAPHIC_DATA] - [GEOGRAPHIC_DATA] - [GEOGRAPH…" at bounding box center [265, 416] width 473 height 561
click at [980, 170] on button "×" at bounding box center [981, 167] width 12 height 20
